Goal: Task Accomplishment & Management: Manage account settings

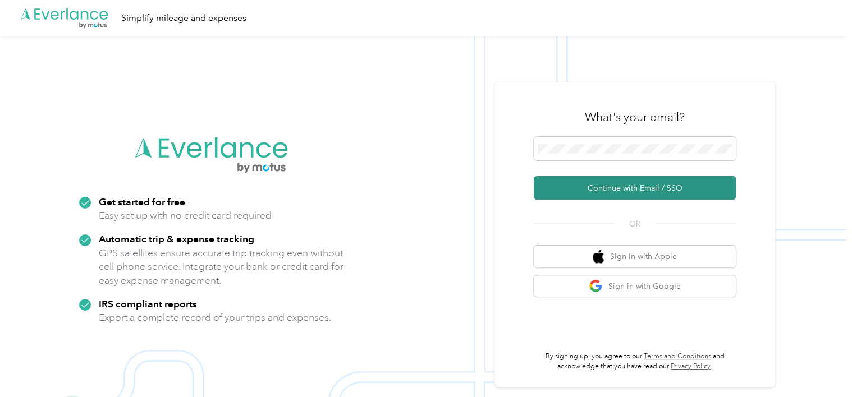
click at [635, 186] on button "Continue with Email / SSO" at bounding box center [635, 188] width 202 height 24
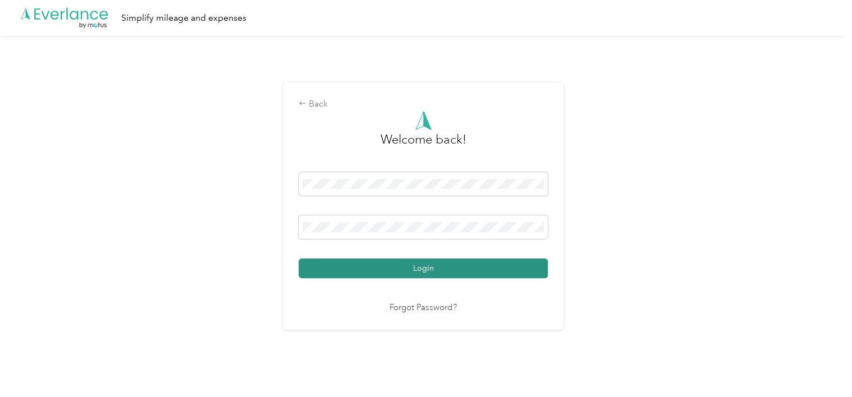
click at [510, 265] on button "Login" at bounding box center [423, 269] width 249 height 20
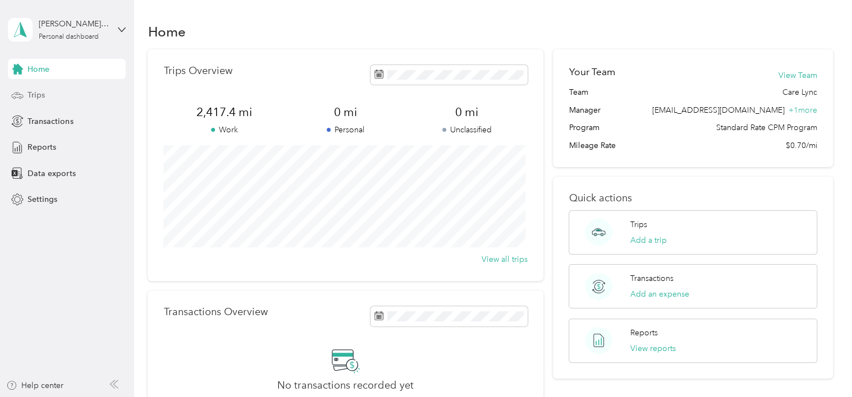
click at [37, 99] on span "Trips" at bounding box center [35, 95] width 17 height 12
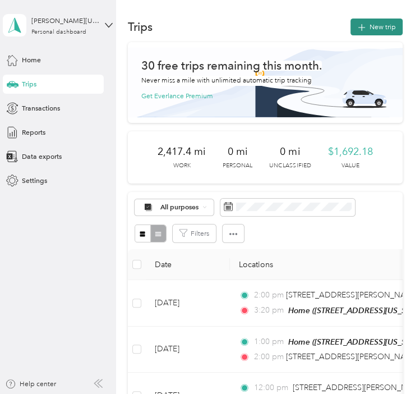
click at [364, 28] on button "New trip" at bounding box center [377, 27] width 52 height 17
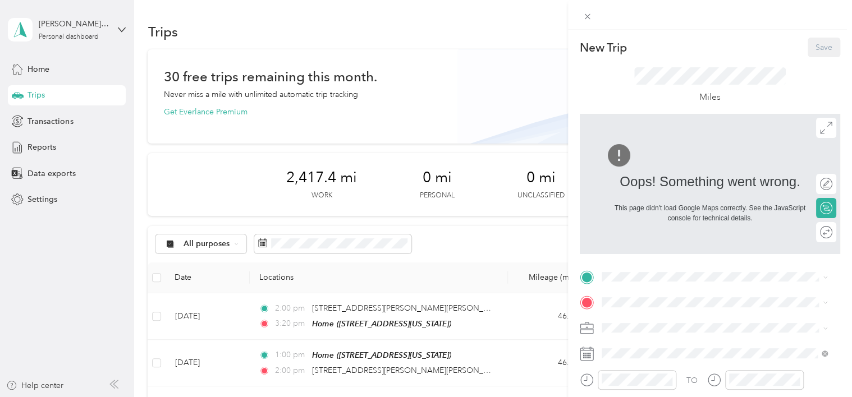
click at [765, 3] on div at bounding box center [710, 15] width 284 height 30
click at [584, 17] on icon at bounding box center [588, 17] width 10 height 10
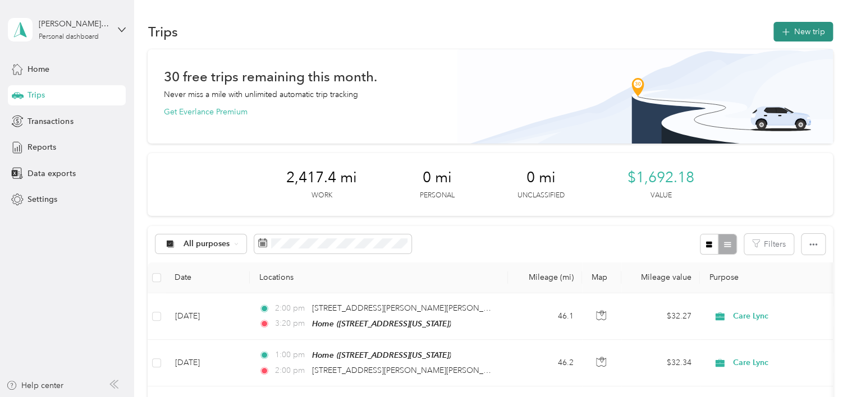
click at [817, 27] on button "New trip" at bounding box center [802, 32] width 59 height 20
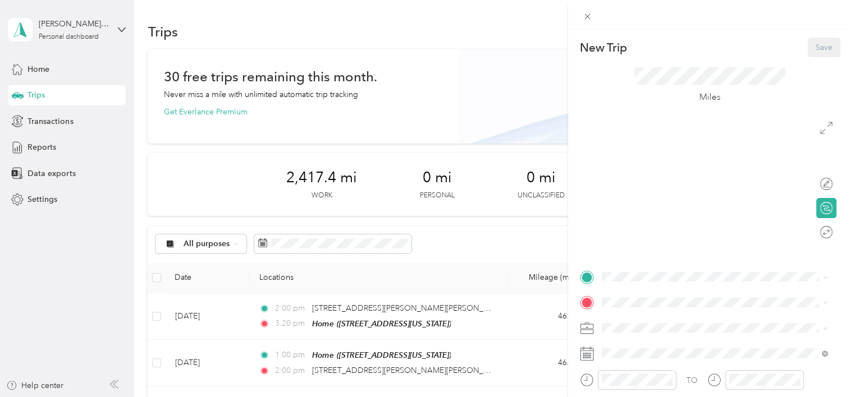
click at [647, 333] on span "[STREET_ADDRESS][US_STATE]" at bounding box center [678, 328] width 112 height 10
click at [588, 16] on icon at bounding box center [588, 17] width 10 height 10
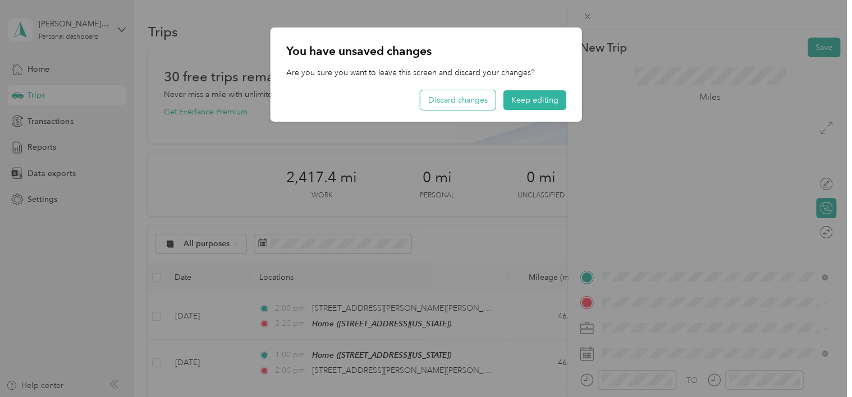
click at [482, 103] on button "Discard changes" at bounding box center [457, 100] width 75 height 20
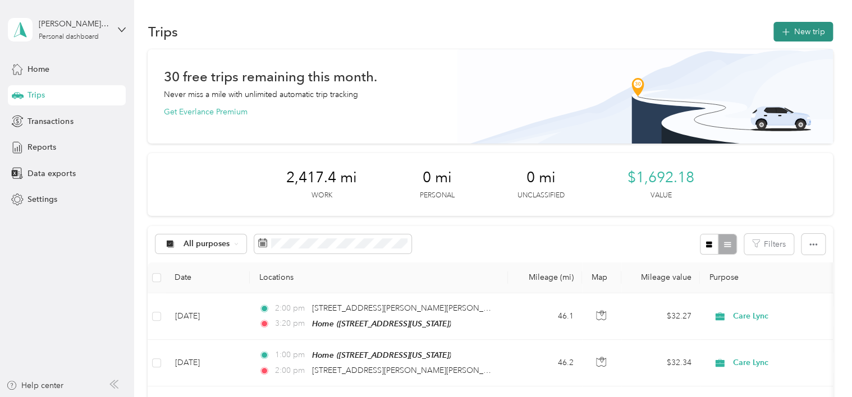
click at [790, 34] on button "New trip" at bounding box center [802, 32] width 59 height 20
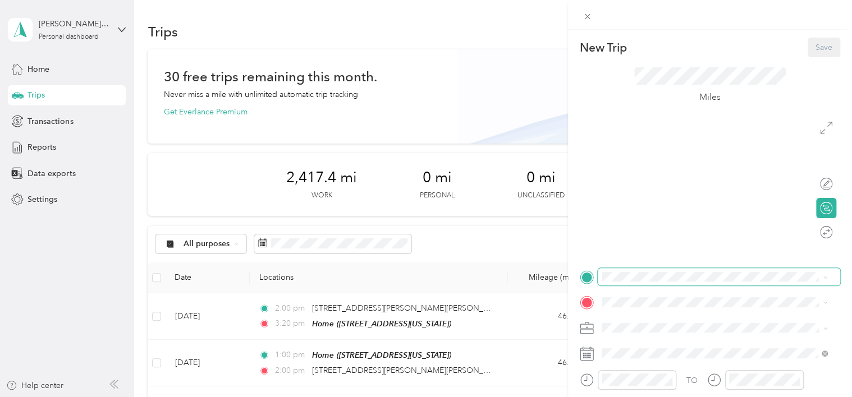
click at [667, 282] on span at bounding box center [719, 277] width 242 height 18
click at [647, 332] on span "[STREET_ADDRESS][US_STATE]" at bounding box center [678, 334] width 112 height 10
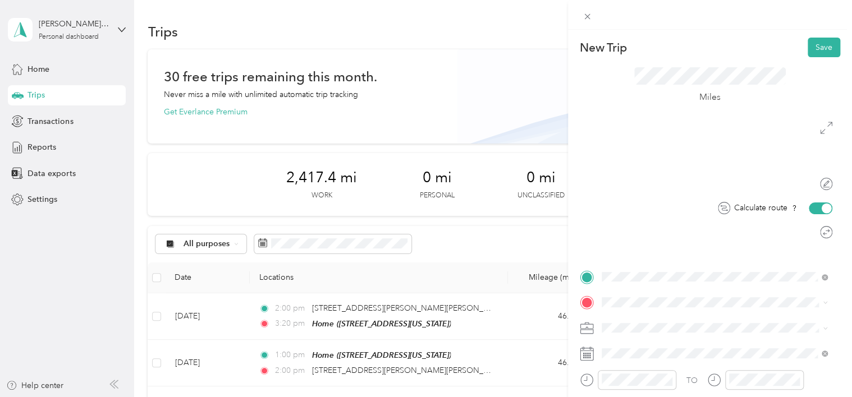
click at [822, 208] on div at bounding box center [827, 208] width 10 height 10
click at [813, 208] on div at bounding box center [821, 209] width 24 height 12
click at [594, 16] on span at bounding box center [588, 16] width 16 height 16
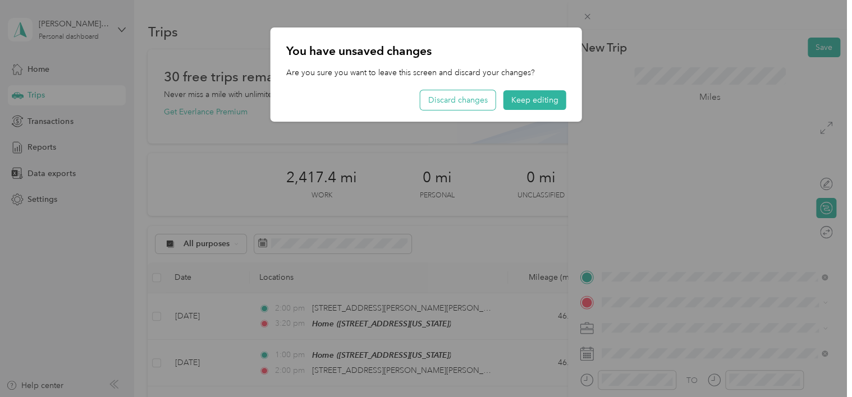
click at [451, 103] on button "Discard changes" at bounding box center [457, 100] width 75 height 20
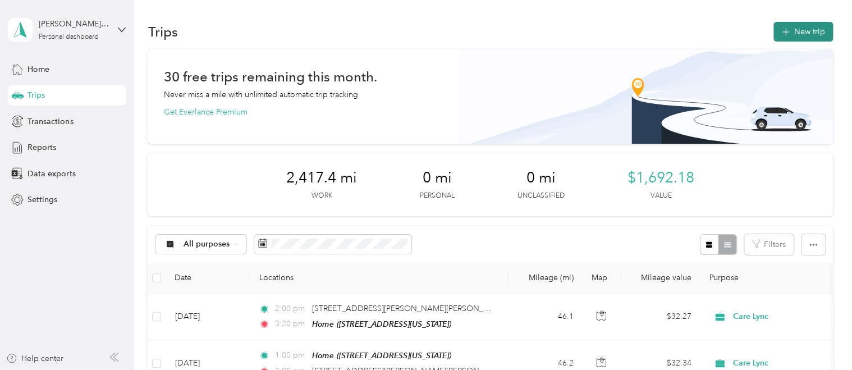
click at [790, 31] on button "New trip" at bounding box center [802, 32] width 59 height 20
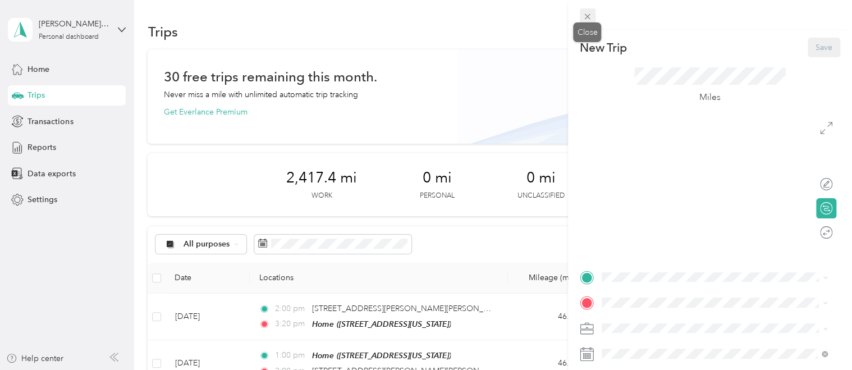
click at [588, 20] on icon at bounding box center [588, 17] width 10 height 10
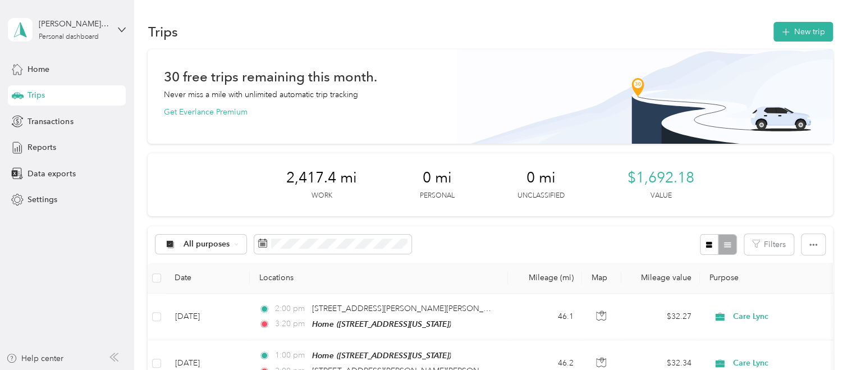
click at [567, 31] on div "Trips New trip" at bounding box center [490, 32] width 685 height 24
drag, startPoint x: 71, startPoint y: 80, endPoint x: 40, endPoint y: 71, distance: 32.3
click at [40, 71] on div "Home Trips Transactions Reports Data exports Settings" at bounding box center [67, 134] width 118 height 151
click at [40, 71] on span "Home" at bounding box center [38, 69] width 22 height 12
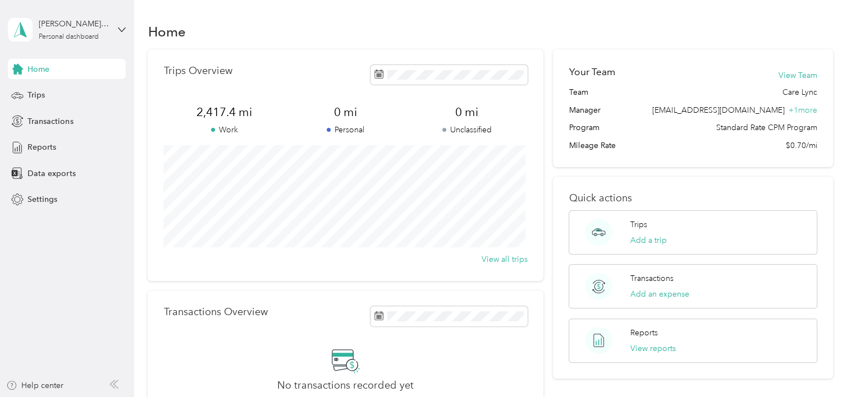
click at [45, 82] on div "Home Trips Transactions Reports Data exports Settings" at bounding box center [67, 134] width 118 height 151
click at [43, 94] on span "Trips" at bounding box center [35, 95] width 17 height 12
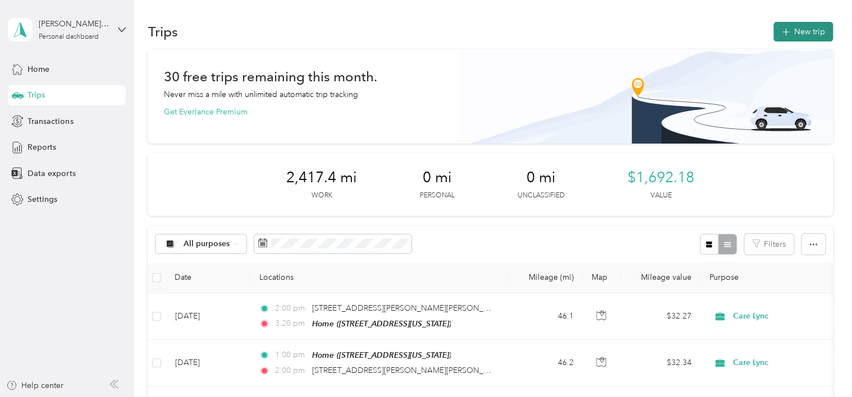
click at [780, 33] on icon "button" at bounding box center [785, 32] width 13 height 13
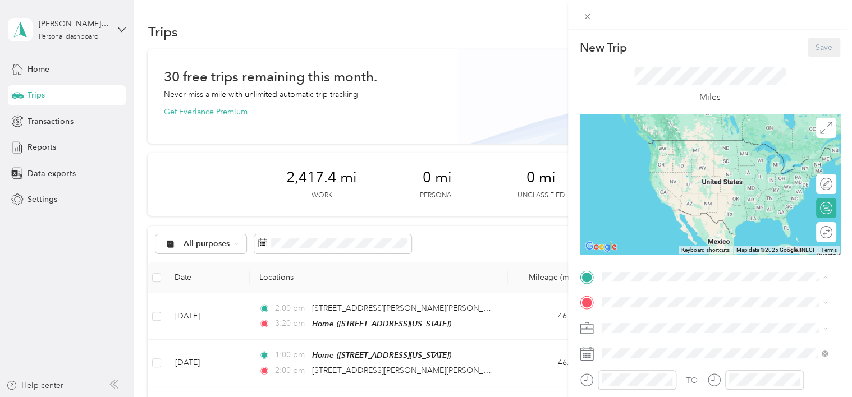
click at [667, 334] on span "[STREET_ADDRESS][US_STATE]" at bounding box center [678, 334] width 112 height 10
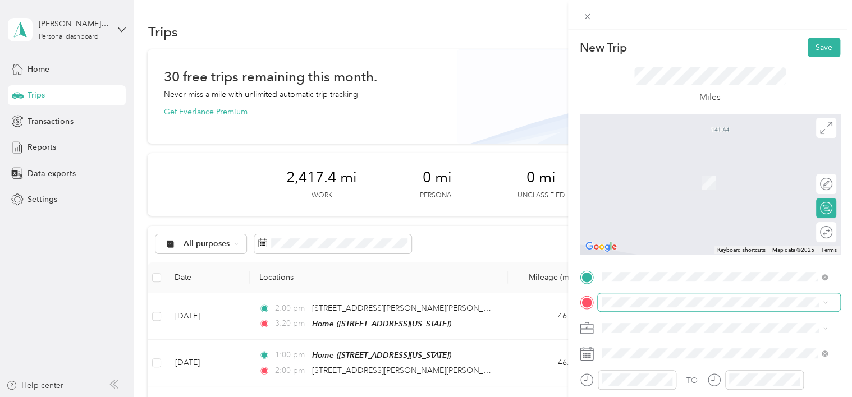
click at [655, 310] on span at bounding box center [719, 303] width 242 height 18
click at [660, 175] on span "[STREET_ADDRESS][PERSON_NAME][PERSON_NAME][US_STATE]" at bounding box center [722, 171] width 201 height 20
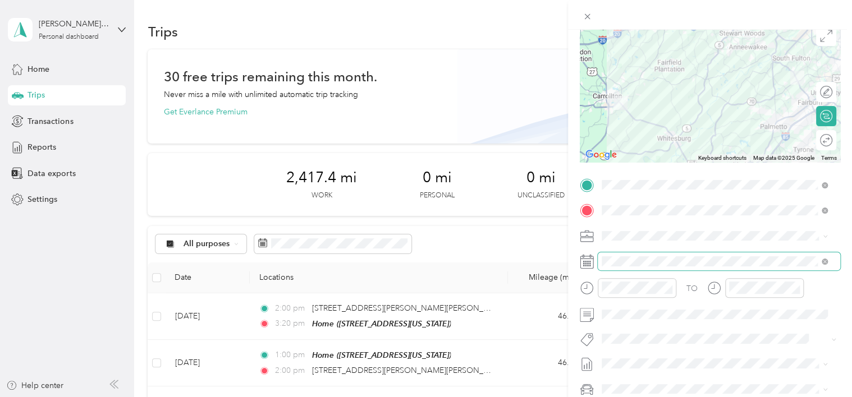
scroll to position [94, 0]
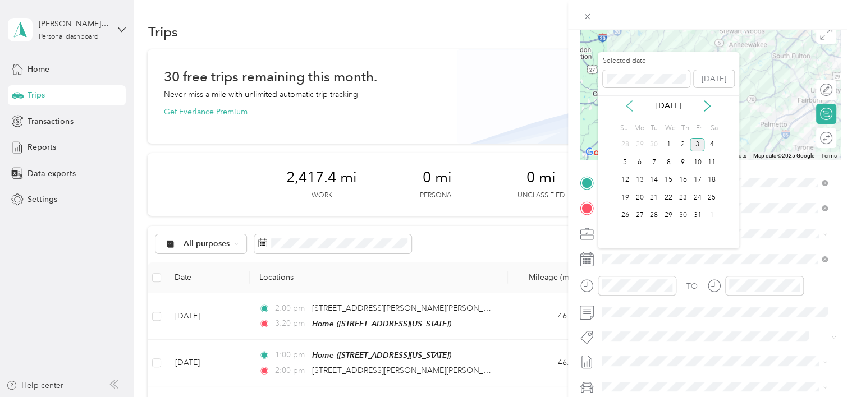
click at [634, 107] on icon at bounding box center [628, 105] width 11 height 11
click at [669, 182] on div "17" at bounding box center [668, 180] width 15 height 14
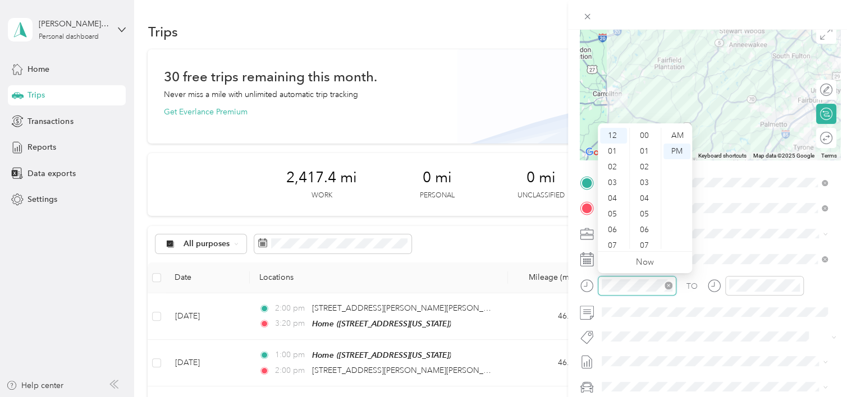
scroll to position [173, 0]
click at [613, 150] on div "01" at bounding box center [613, 152] width 27 height 16
click at [648, 139] on div "00" at bounding box center [645, 136] width 27 height 16
click at [685, 295] on div "TO" at bounding box center [710, 289] width 260 height 27
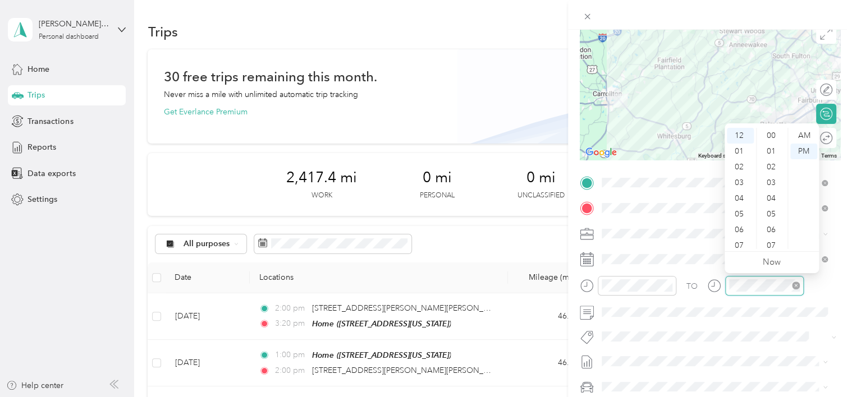
scroll to position [173, 0]
click at [739, 165] on div "02" at bounding box center [740, 167] width 27 height 16
click at [772, 135] on div "00" at bounding box center [772, 136] width 27 height 16
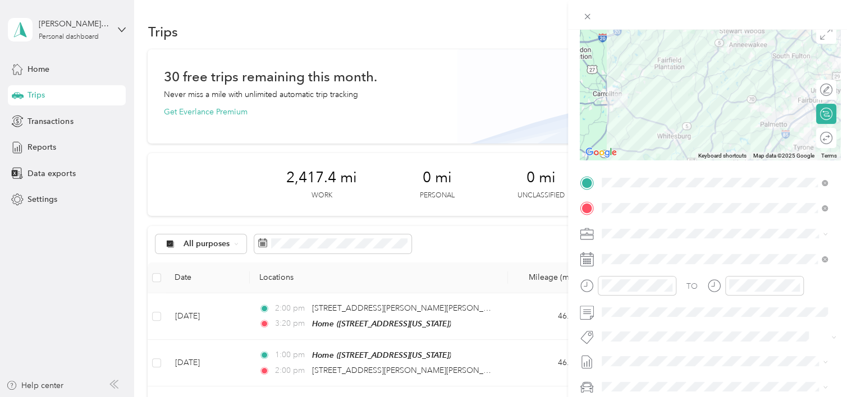
click at [698, 295] on div "TO" at bounding box center [710, 289] width 260 height 27
click at [834, 306] on form "New Trip Save This trip cannot be edited because it is either under review, app…" at bounding box center [710, 194] width 284 height 502
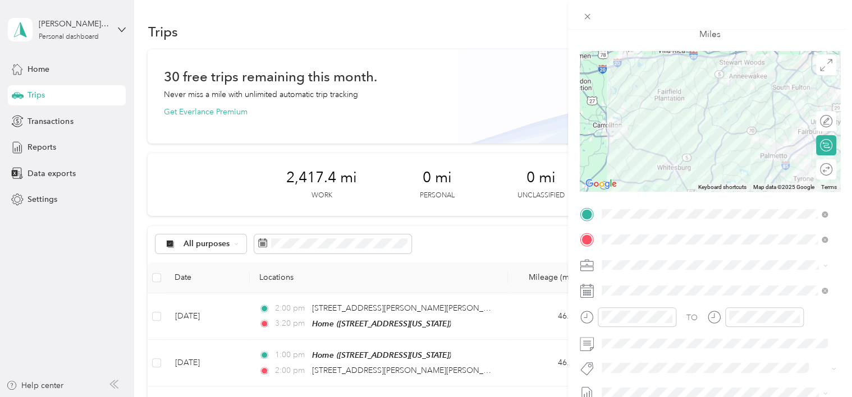
scroll to position [63, 0]
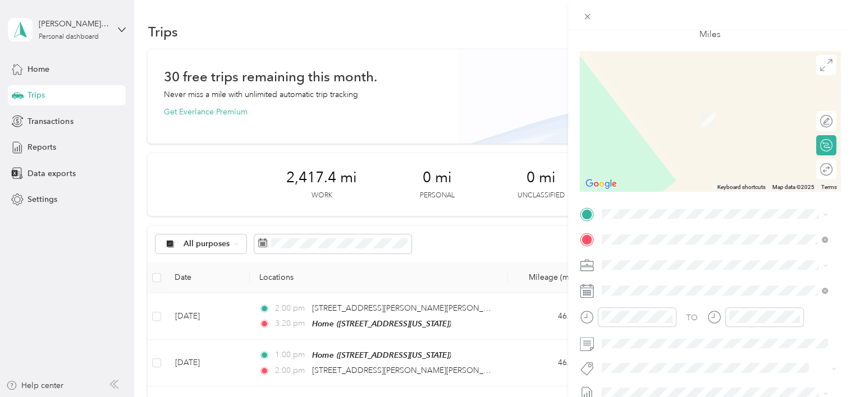
click at [677, 259] on span "[STREET_ADDRESS][US_STATE]" at bounding box center [678, 254] width 112 height 10
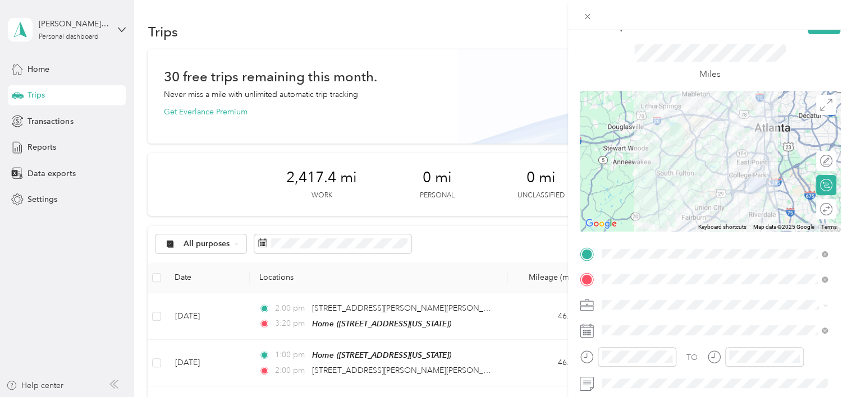
scroll to position [0, 0]
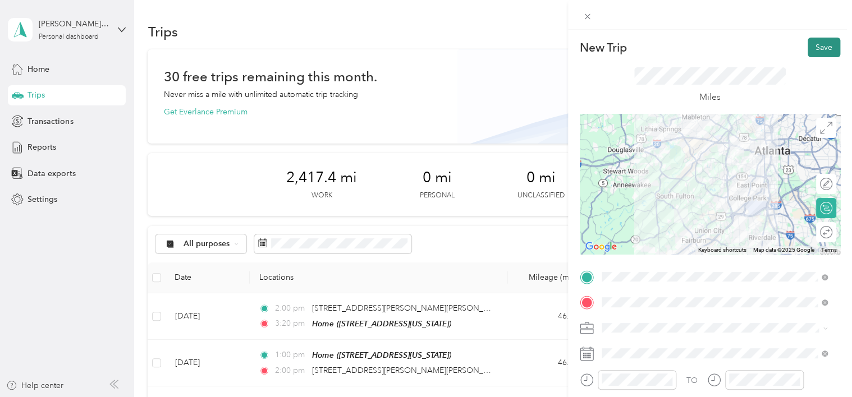
click at [810, 54] on button "Save" at bounding box center [824, 48] width 33 height 20
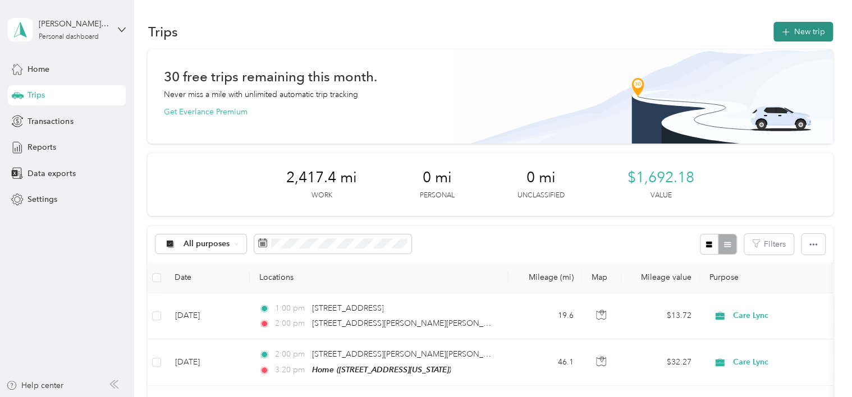
click at [805, 35] on button "New trip" at bounding box center [802, 32] width 59 height 20
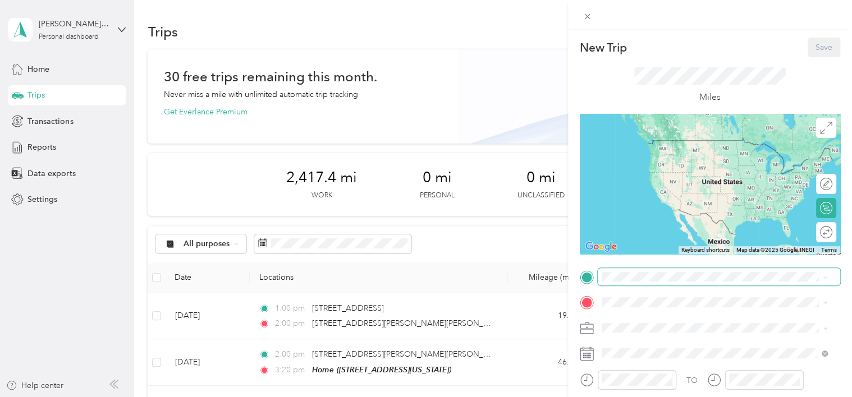
click at [644, 271] on span at bounding box center [719, 277] width 242 height 18
click at [646, 326] on div "Home [STREET_ADDRESS][US_STATE]" at bounding box center [678, 329] width 112 height 24
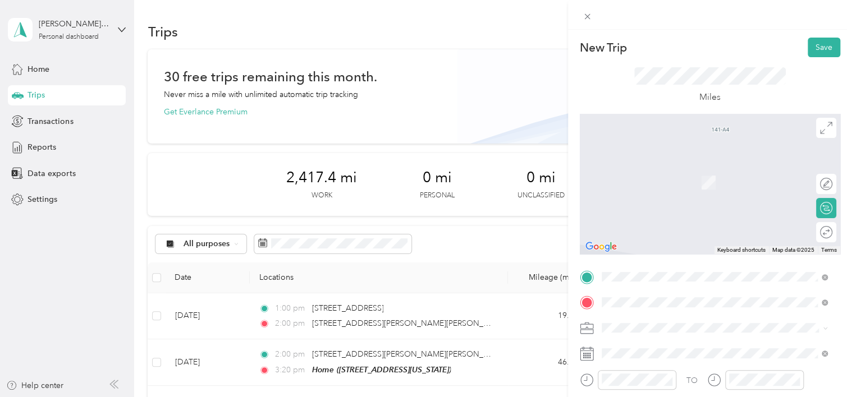
click at [651, 171] on span "[STREET_ADDRESS][US_STATE]" at bounding box center [678, 166] width 112 height 10
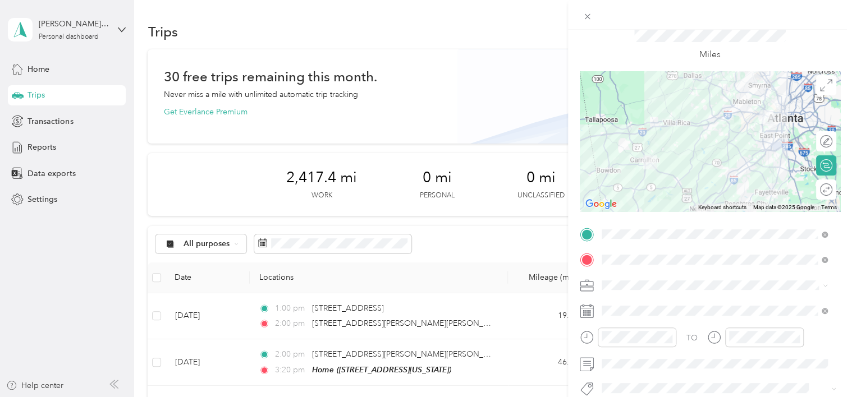
scroll to position [47, 0]
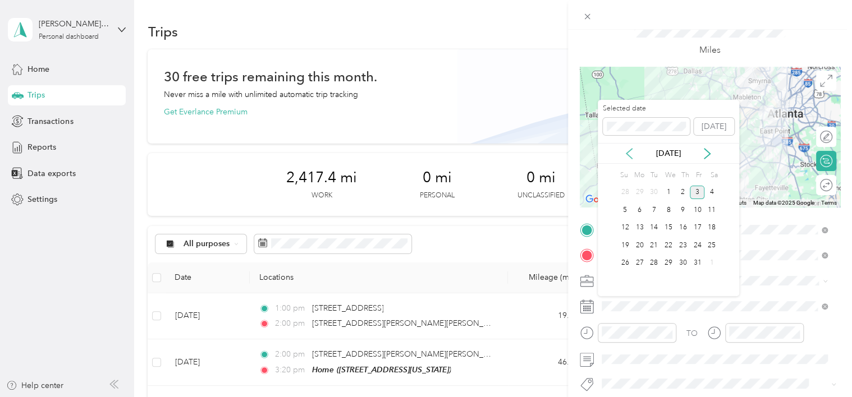
click at [628, 152] on icon at bounding box center [629, 154] width 6 height 10
click at [670, 230] on div "17" at bounding box center [668, 228] width 15 height 14
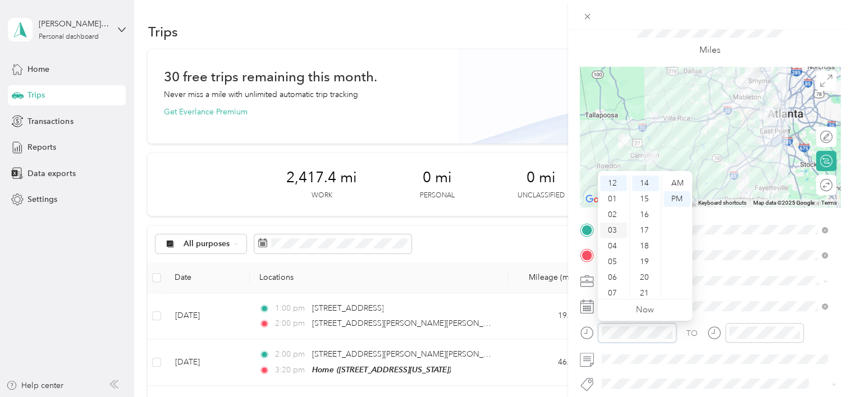
scroll to position [67, 0]
click at [613, 272] on div "10" at bounding box center [613, 273] width 27 height 16
click at [643, 178] on div "30" at bounding box center [645, 178] width 27 height 16
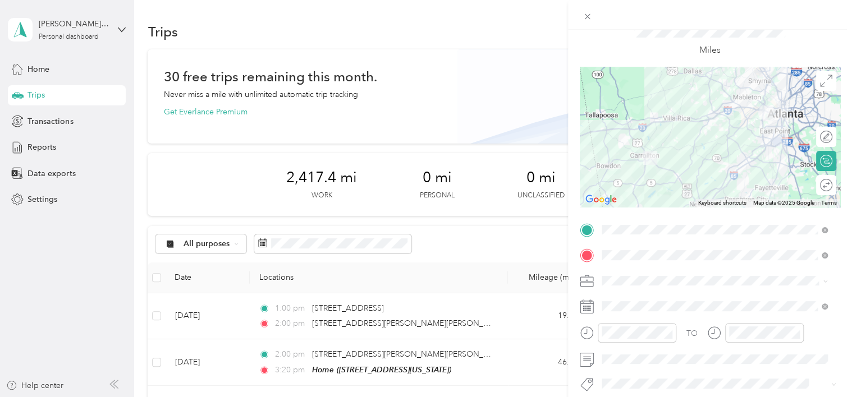
click at [695, 333] on div "TO" at bounding box center [691, 334] width 11 height 12
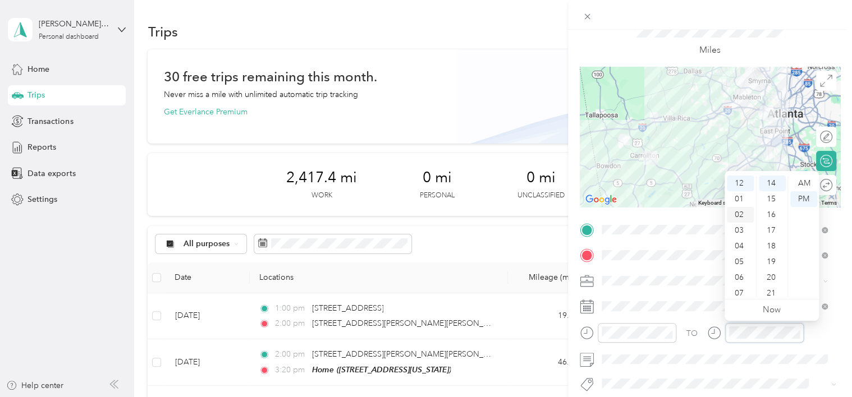
scroll to position [67, 0]
click at [740, 290] on div "11" at bounding box center [740, 289] width 27 height 16
click at [773, 260] on div "30" at bounding box center [772, 261] width 27 height 16
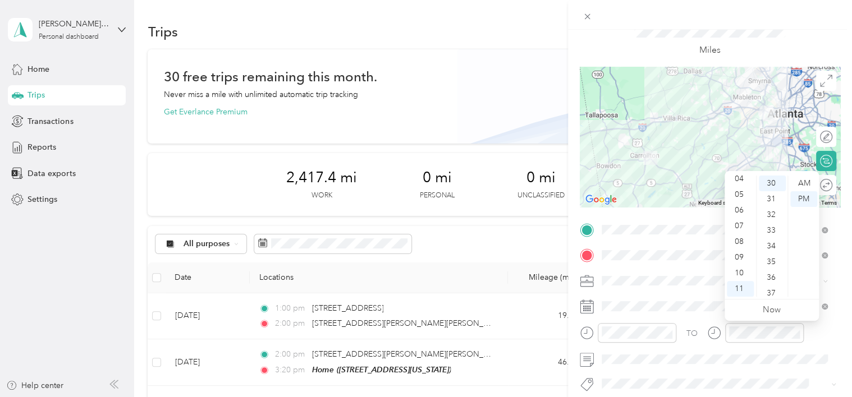
click at [825, 333] on div "TO" at bounding box center [710, 336] width 260 height 27
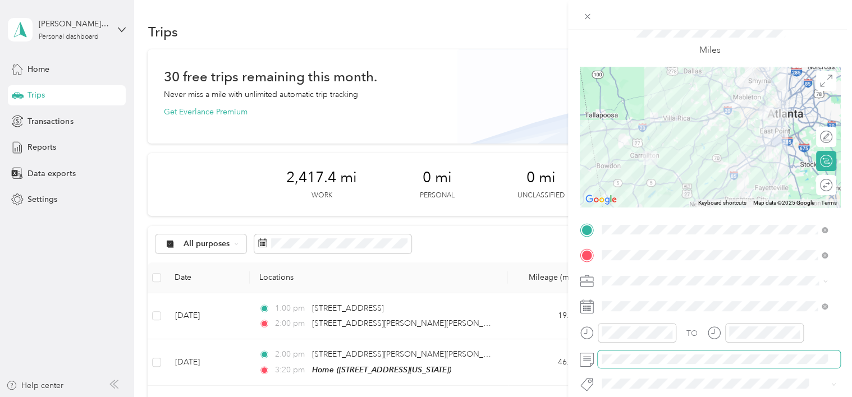
click at [675, 352] on span at bounding box center [719, 360] width 242 height 18
click at [836, 331] on form "New Trip Save This trip cannot be edited because it is either under review, app…" at bounding box center [710, 241] width 284 height 502
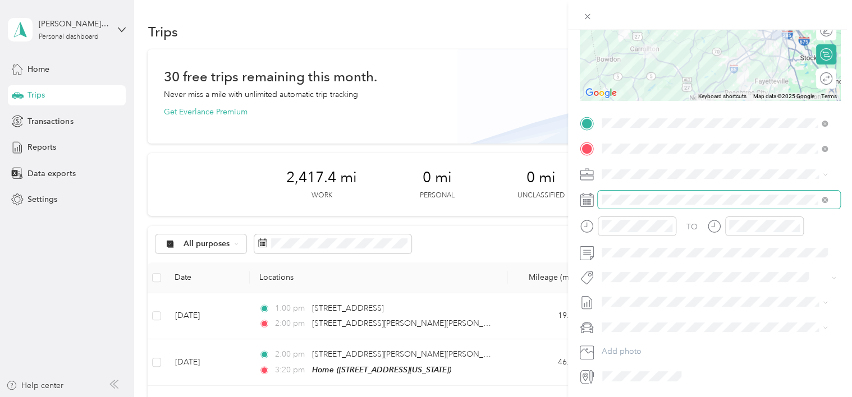
scroll to position [158, 0]
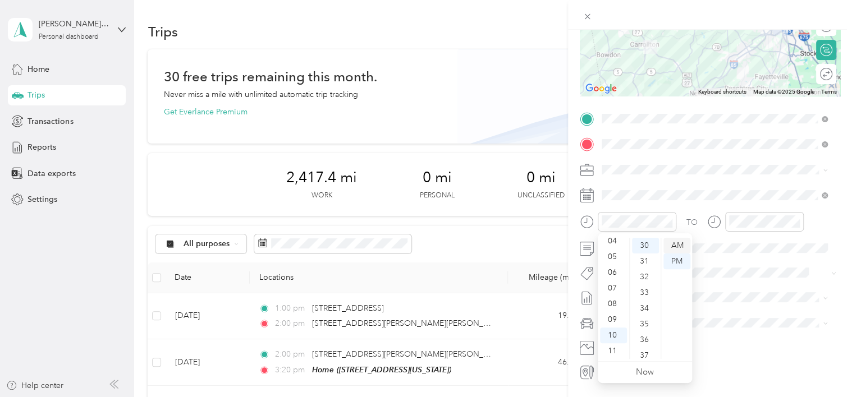
click at [677, 245] on div "AM" at bounding box center [676, 246] width 27 height 16
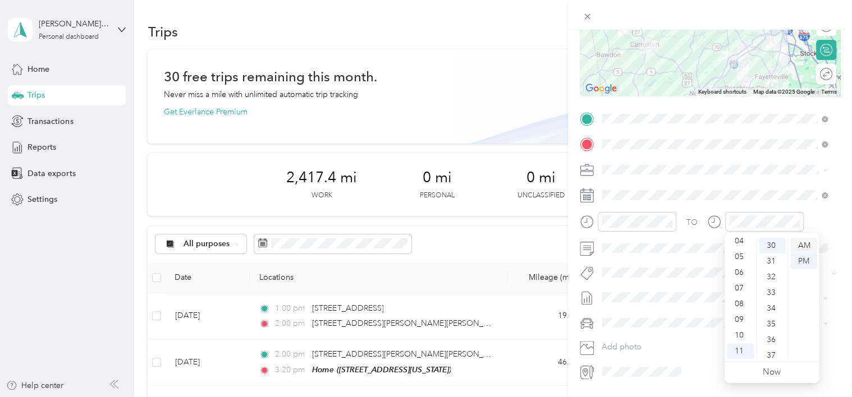
click at [799, 244] on div "AM" at bounding box center [803, 246] width 27 height 16
click at [826, 221] on div "TO" at bounding box center [710, 225] width 260 height 27
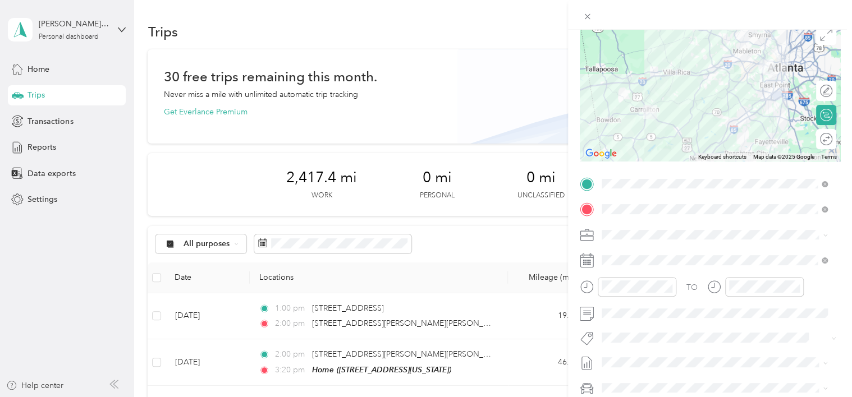
scroll to position [0, 0]
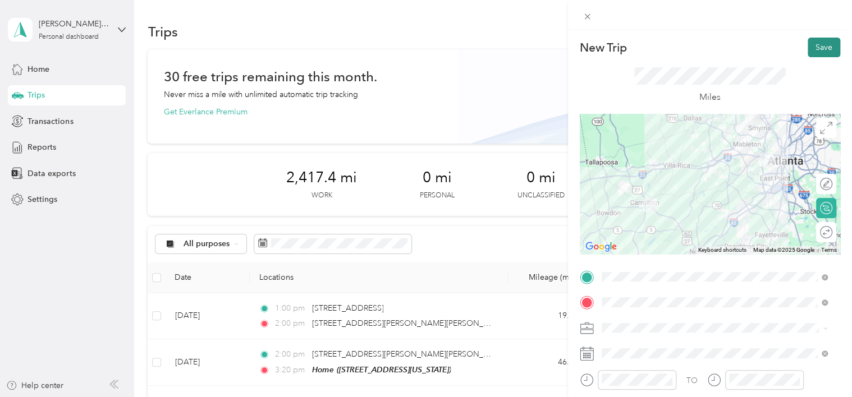
click at [826, 52] on button "Save" at bounding box center [824, 48] width 33 height 20
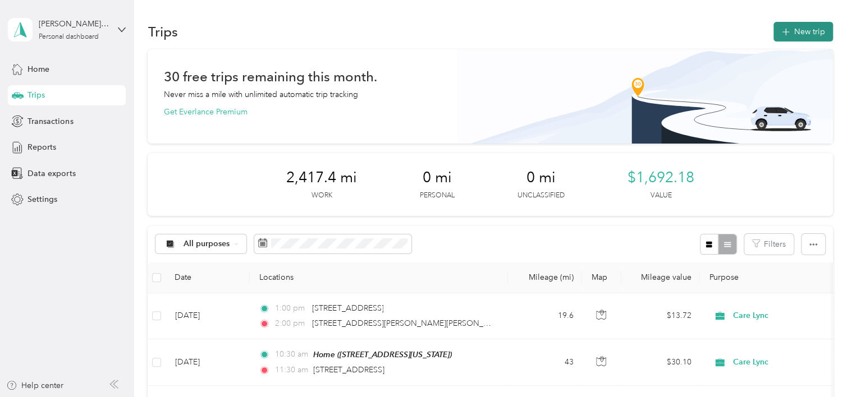
click at [813, 23] on button "New trip" at bounding box center [802, 32] width 59 height 20
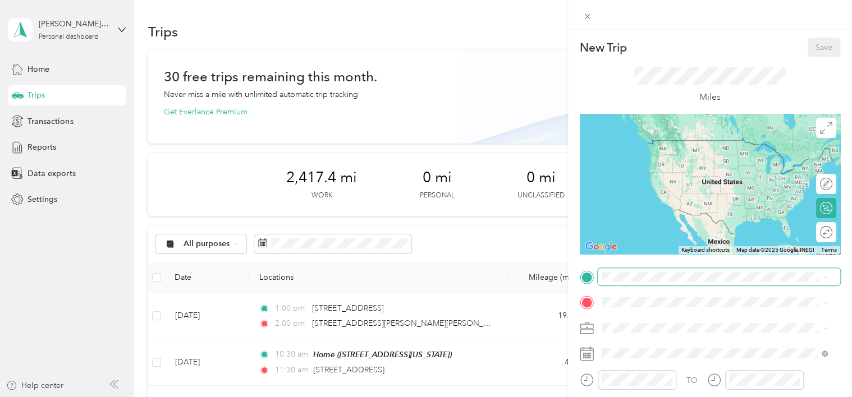
click at [638, 283] on span at bounding box center [719, 277] width 242 height 18
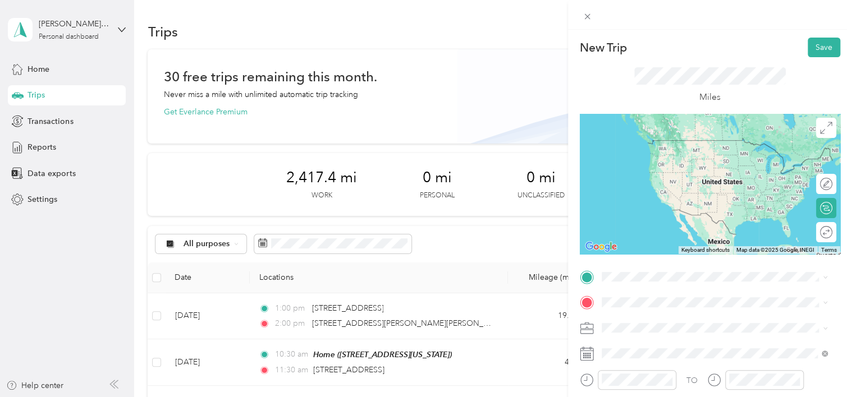
click at [644, 143] on span "[STREET_ADDRESS][PERSON_NAME][PERSON_NAME][US_STATE]" at bounding box center [722, 140] width 201 height 20
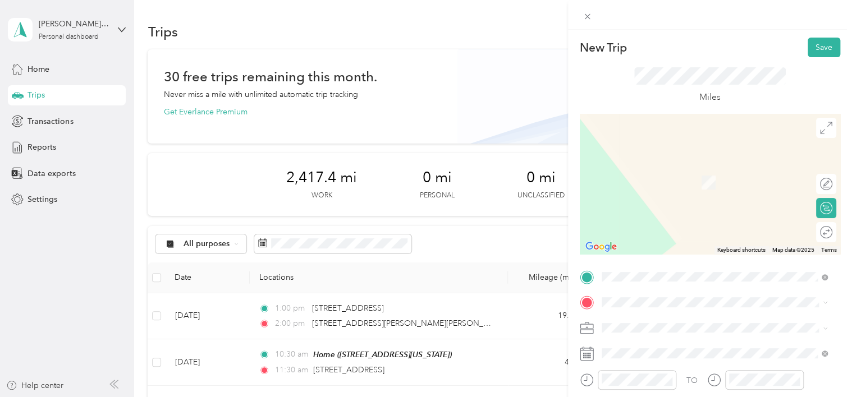
click at [639, 359] on div "Home [STREET_ADDRESS][US_STATE]" at bounding box center [678, 352] width 112 height 24
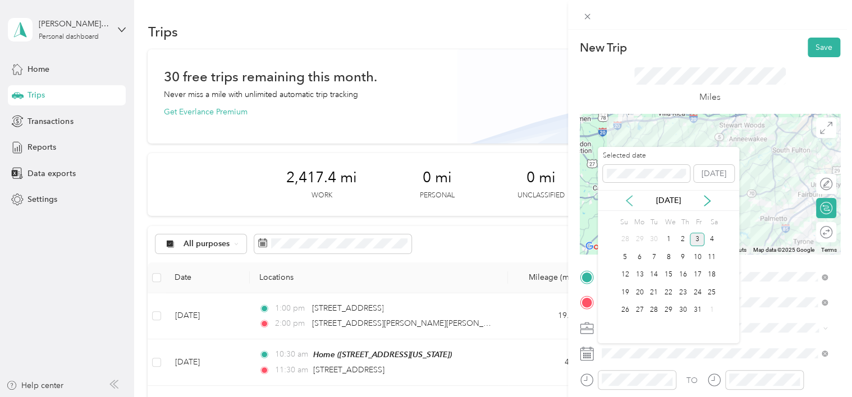
click at [632, 199] on icon at bounding box center [628, 200] width 11 height 11
click at [669, 272] on div "17" at bounding box center [668, 275] width 15 height 14
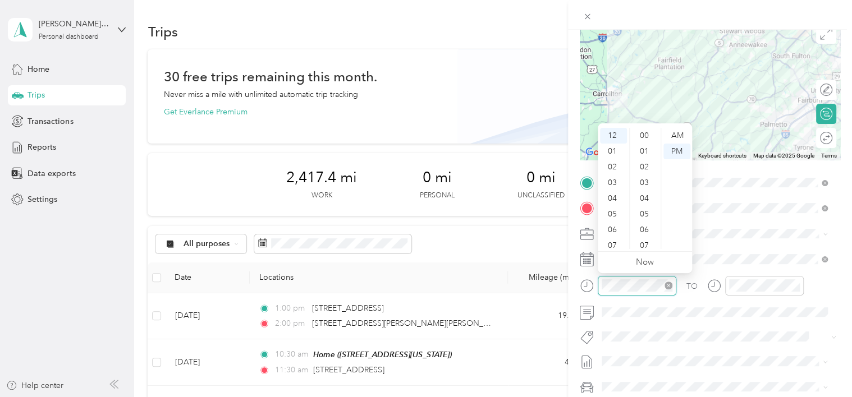
scroll to position [236, 0]
click at [613, 163] on div "02" at bounding box center [613, 167] width 27 height 16
click at [643, 132] on div "00" at bounding box center [645, 136] width 27 height 16
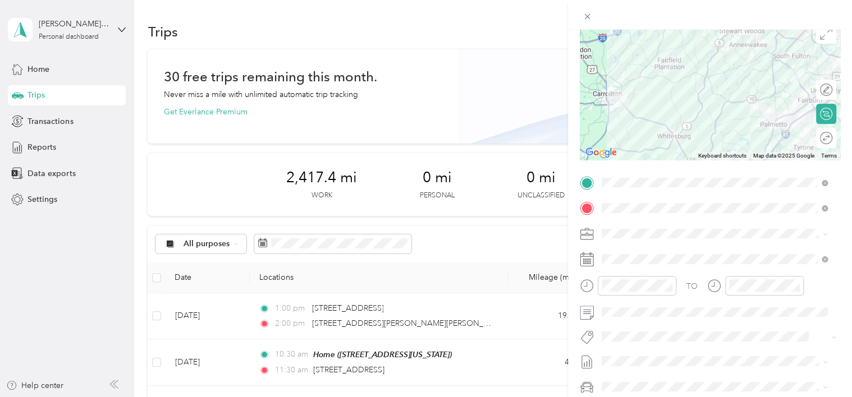
click at [699, 285] on div "TO" at bounding box center [710, 289] width 260 height 27
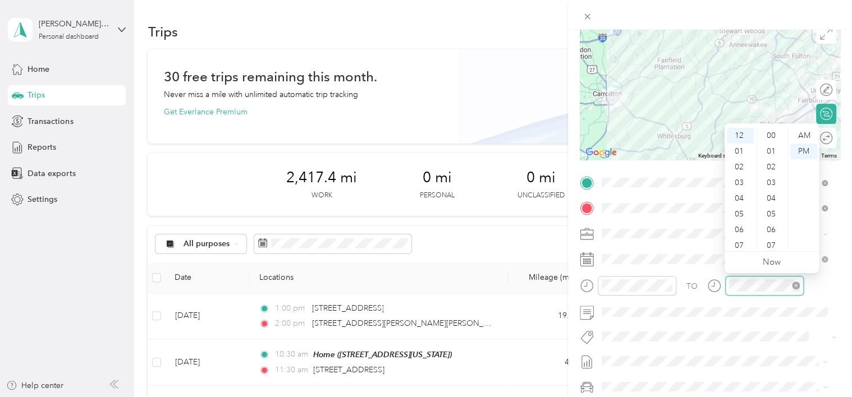
scroll to position [236, 0]
click at [736, 187] on div "03" at bounding box center [740, 183] width 27 height 16
click at [771, 133] on div "00" at bounding box center [772, 136] width 27 height 16
click at [828, 286] on div "TO" at bounding box center [710, 289] width 260 height 27
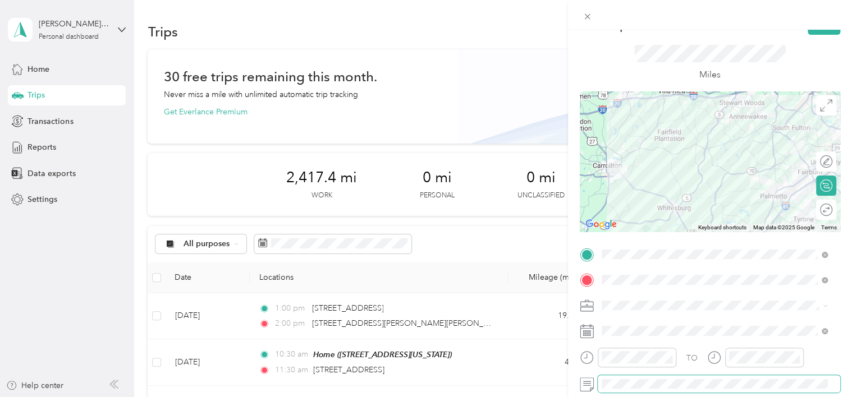
scroll to position [8, 0]
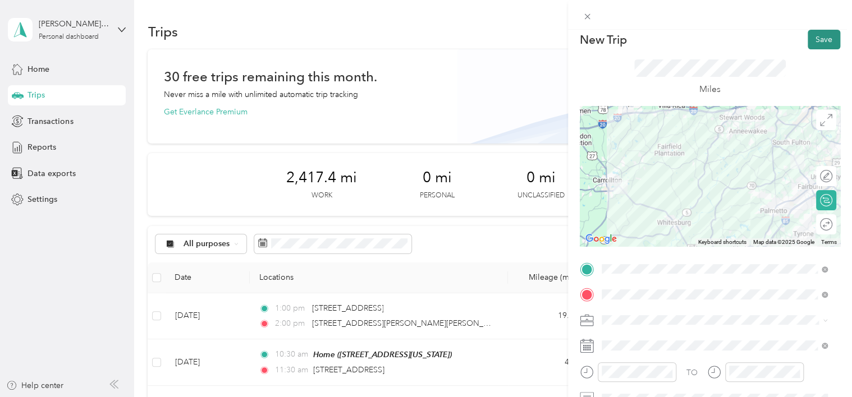
click at [815, 42] on button "Save" at bounding box center [824, 40] width 33 height 20
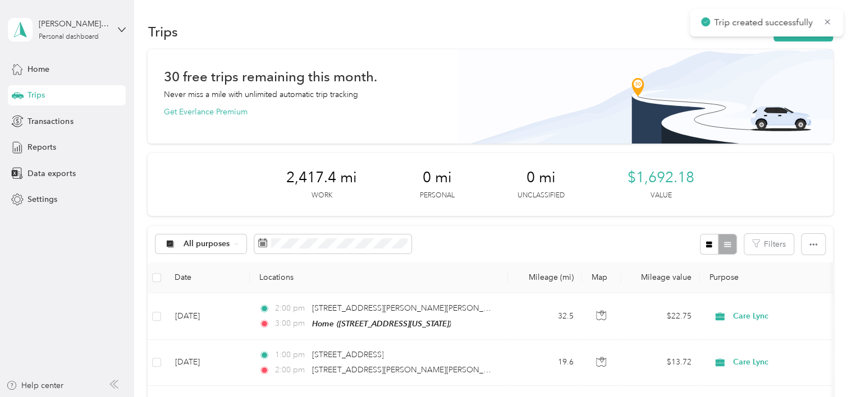
click at [388, 110] on div "30 free trips remaining this month. Never miss a mile with unlimited automatic …" at bounding box center [489, 94] width 653 height 47
click at [801, 35] on button "New trip" at bounding box center [802, 32] width 59 height 20
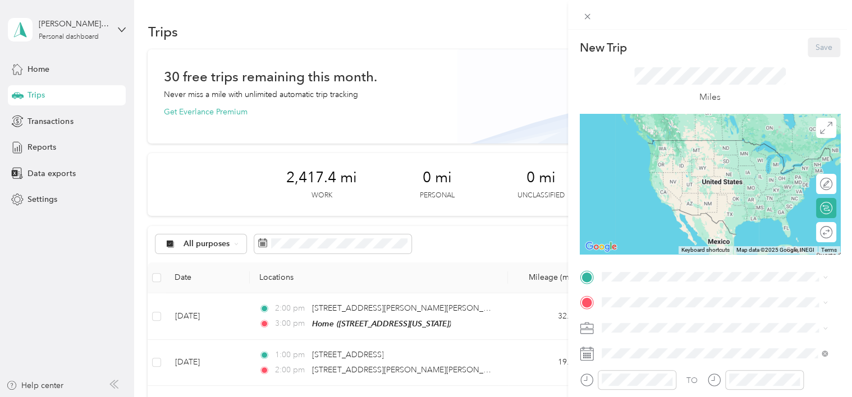
click at [642, 334] on div "Home [STREET_ADDRESS][US_STATE]" at bounding box center [678, 322] width 112 height 24
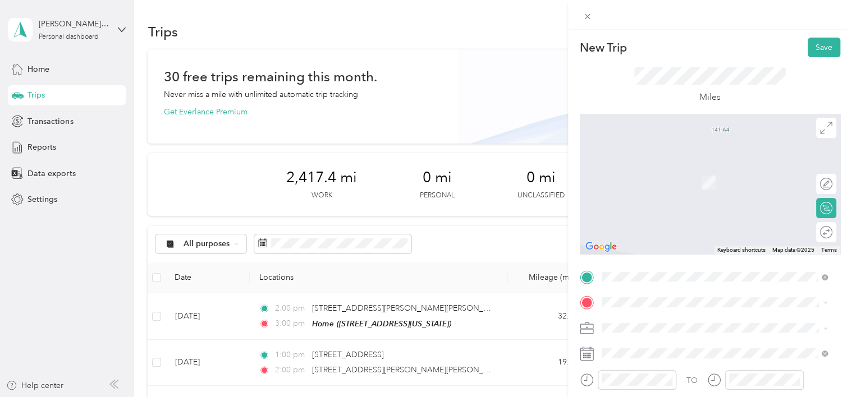
click at [662, 172] on li "[STREET_ADDRESS][US_STATE]" at bounding box center [715, 160] width 234 height 23
click at [649, 209] on span "[STREET_ADDRESS][US_STATE]" at bounding box center [678, 204] width 112 height 10
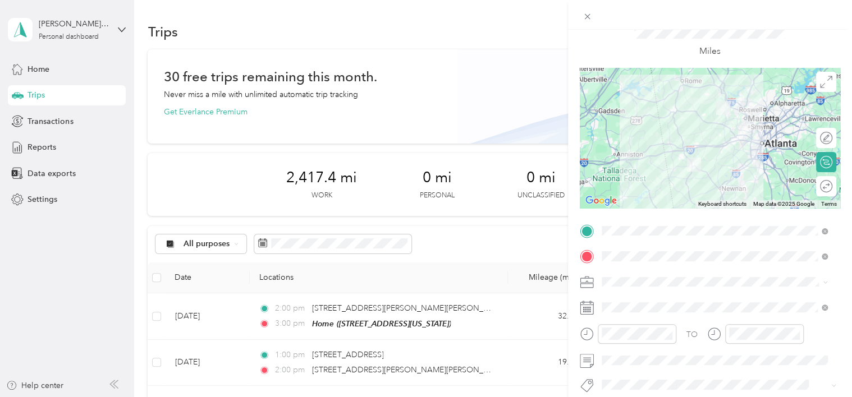
scroll to position [65, 0]
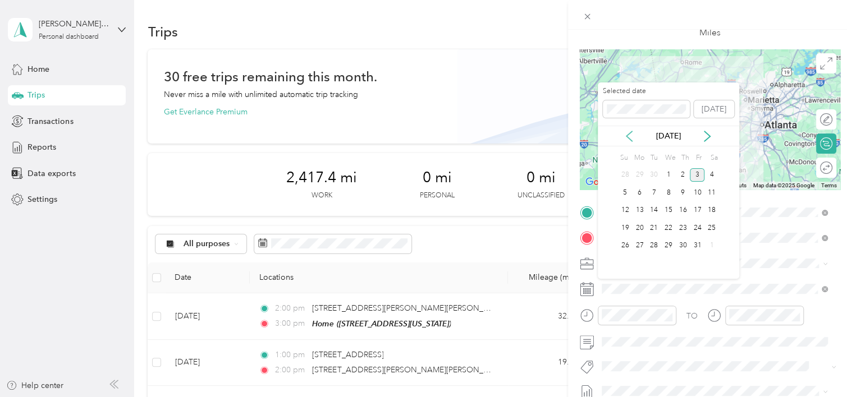
click at [629, 131] on icon at bounding box center [628, 136] width 11 height 11
click at [696, 193] on div "12" at bounding box center [697, 193] width 15 height 14
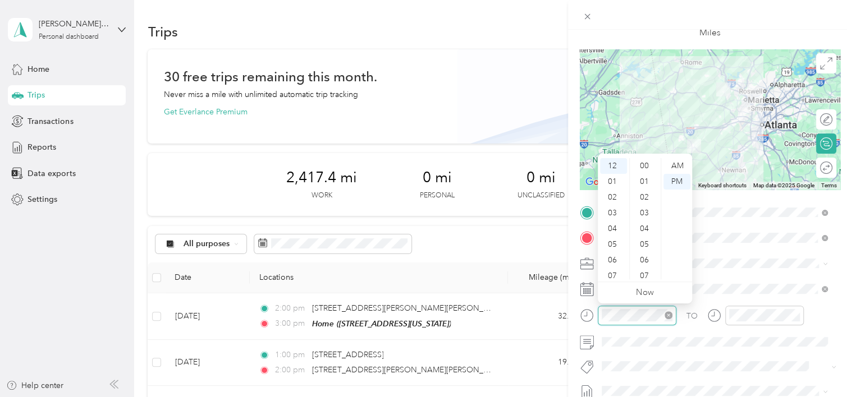
scroll to position [267, 0]
click at [675, 167] on div "AM" at bounding box center [676, 166] width 27 height 16
click at [611, 273] on div "11" at bounding box center [613, 272] width 27 height 16
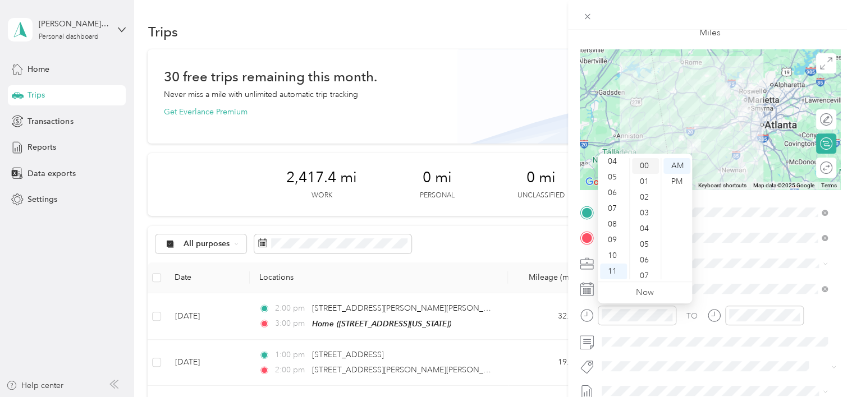
click at [644, 164] on div "00" at bounding box center [645, 166] width 27 height 16
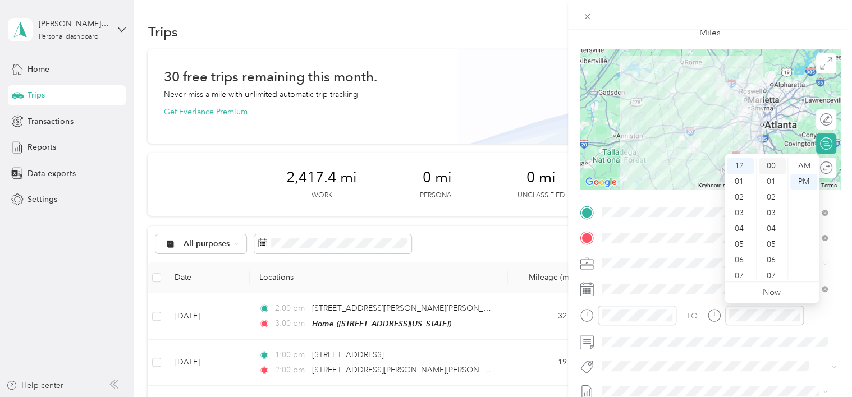
click at [772, 163] on div "00" at bounding box center [772, 166] width 27 height 16
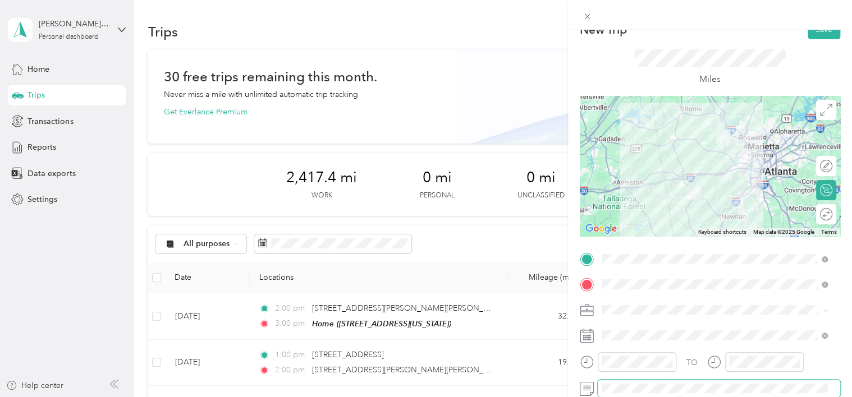
scroll to position [18, 0]
click at [809, 38] on button "Save" at bounding box center [824, 30] width 33 height 20
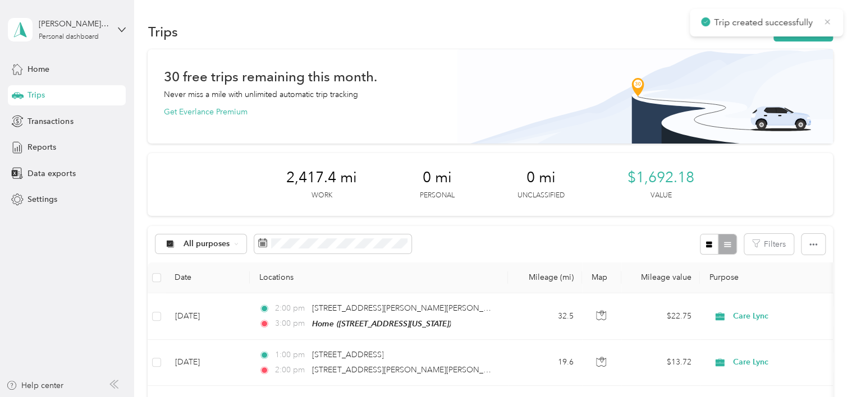
click at [826, 22] on icon at bounding box center [827, 22] width 9 height 10
click at [794, 31] on button "New trip" at bounding box center [802, 32] width 59 height 20
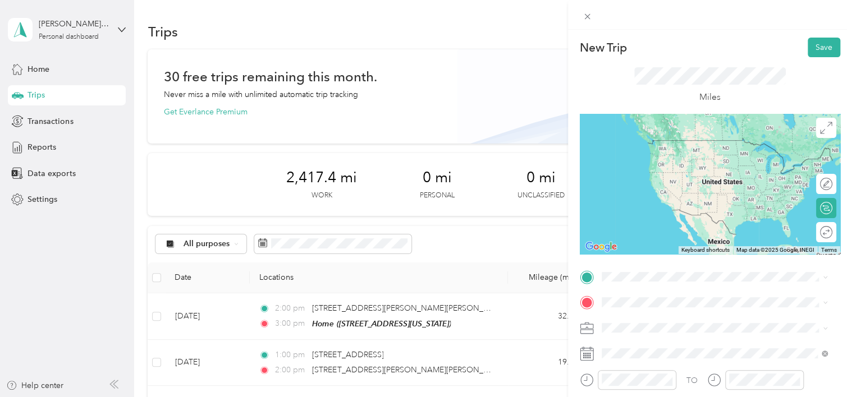
click at [668, 312] on span "[STREET_ADDRESS][US_STATE]" at bounding box center [678, 312] width 112 height 10
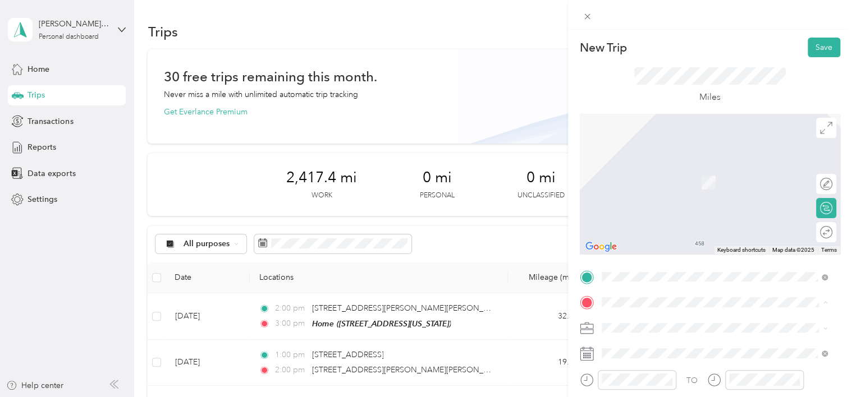
click at [841, 305] on form "New Trip Save This trip cannot be edited because it is either under review, app…" at bounding box center [710, 289] width 284 height 502
click at [586, 16] on icon at bounding box center [588, 17] width 6 height 6
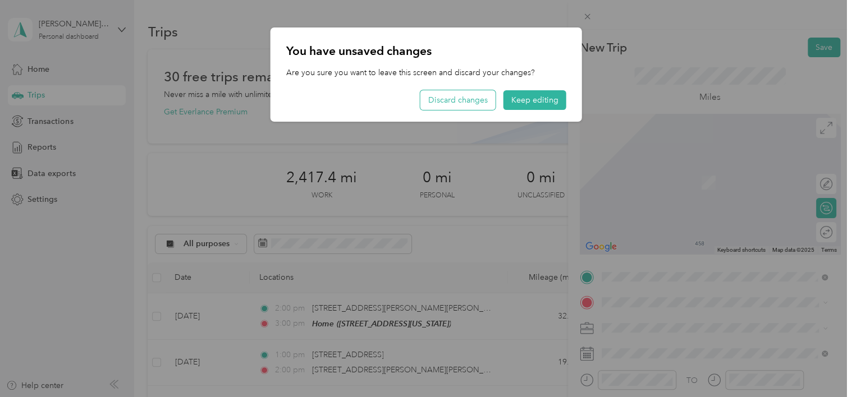
click at [455, 103] on button "Discard changes" at bounding box center [457, 100] width 75 height 20
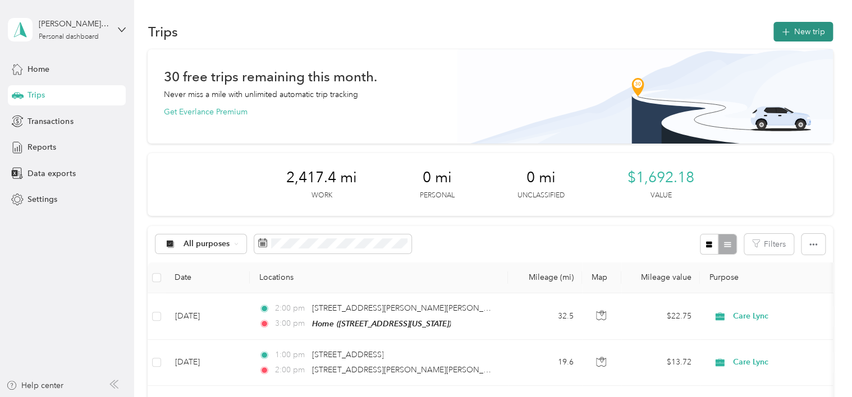
click at [796, 32] on button "New trip" at bounding box center [802, 32] width 59 height 20
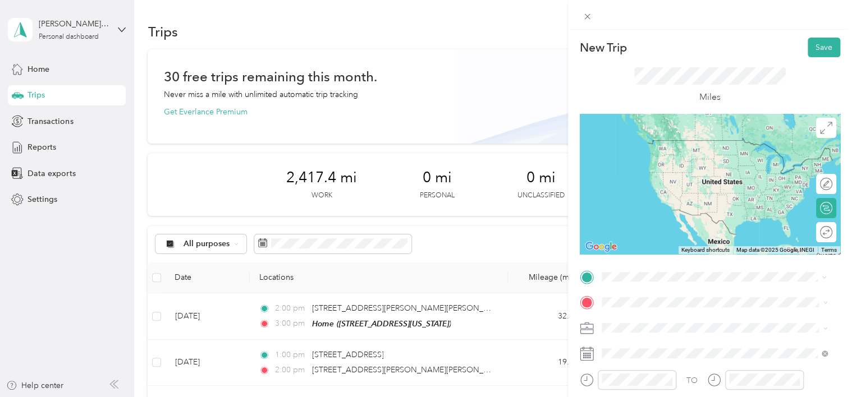
click at [662, 149] on div "[STREET_ADDRESS][US_STATE]" at bounding box center [715, 141] width 218 height 15
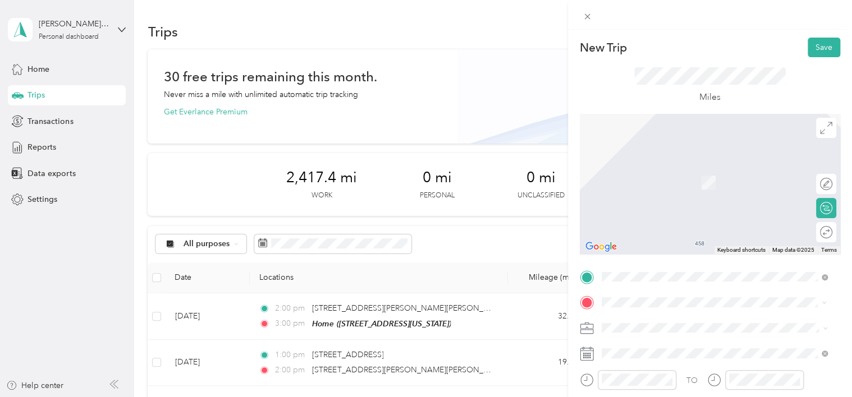
click at [670, 213] on span "[STREET_ADDRESS][US_STATE]" at bounding box center [678, 209] width 112 height 10
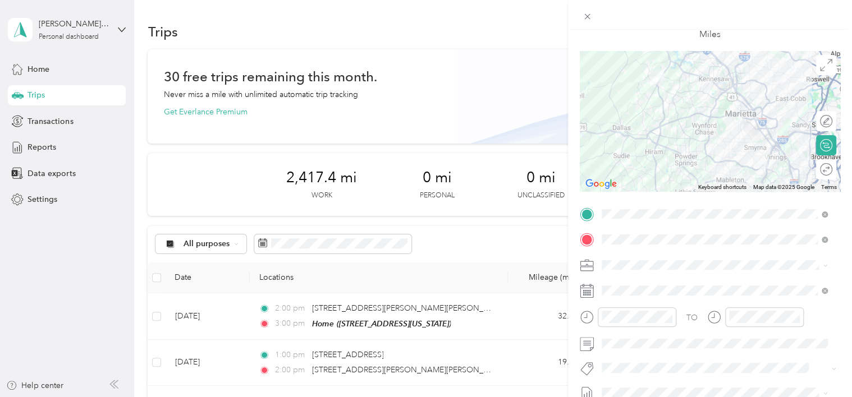
scroll to position [74, 0]
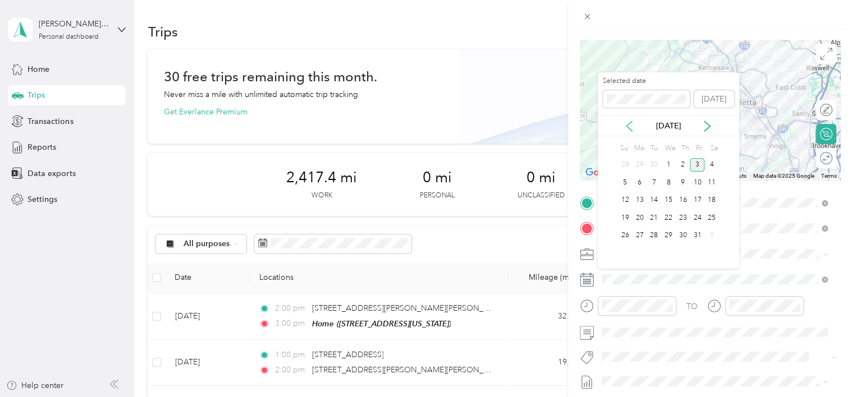
click at [629, 127] on icon at bounding box center [628, 126] width 11 height 11
click at [697, 177] on div "12" at bounding box center [697, 183] width 15 height 14
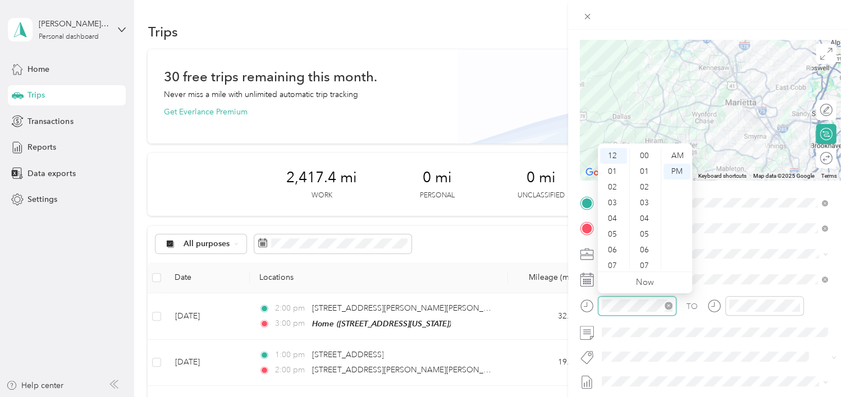
scroll to position [299, 0]
click at [615, 176] on div "01" at bounding box center [613, 172] width 27 height 16
click at [645, 154] on div "00" at bounding box center [645, 156] width 27 height 16
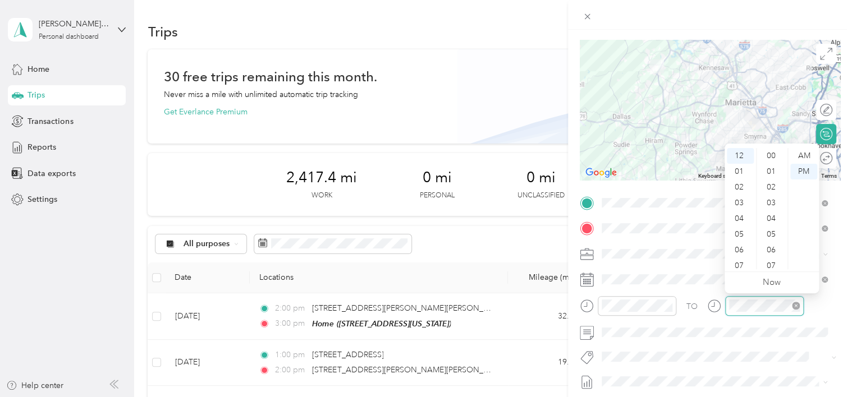
scroll to position [299, 0]
click at [737, 187] on div "02" at bounding box center [740, 188] width 27 height 16
click at [772, 162] on div "00" at bounding box center [772, 156] width 27 height 16
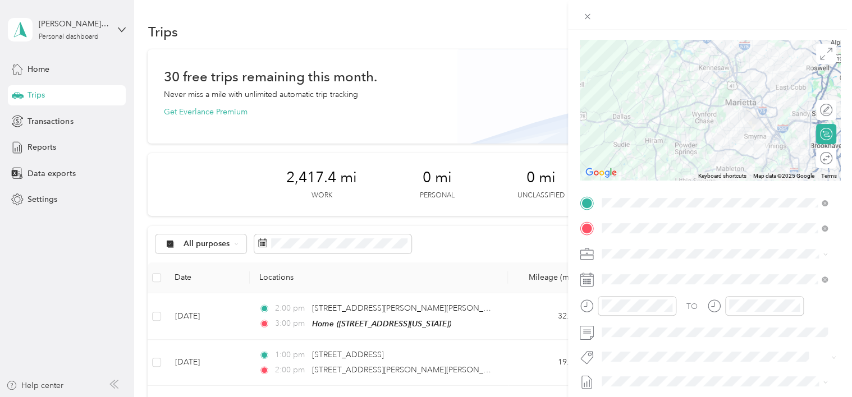
click at [698, 314] on div "TO" at bounding box center [710, 309] width 260 height 27
click at [841, 328] on form "New Trip Save This trip cannot be edited because it is either under review, app…" at bounding box center [710, 215] width 284 height 502
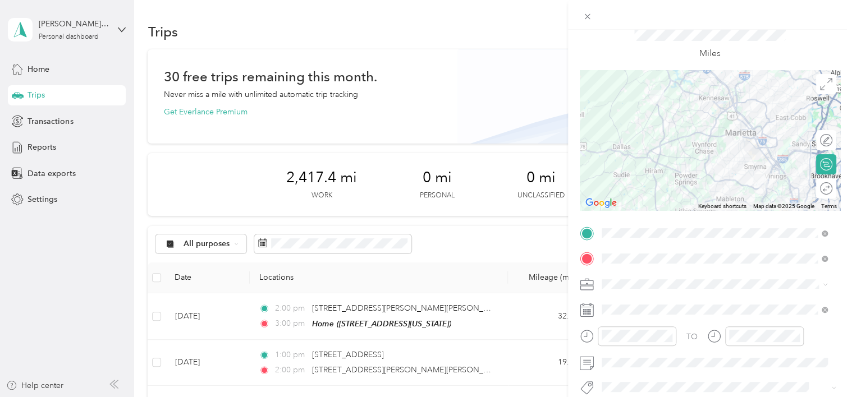
scroll to position [33, 0]
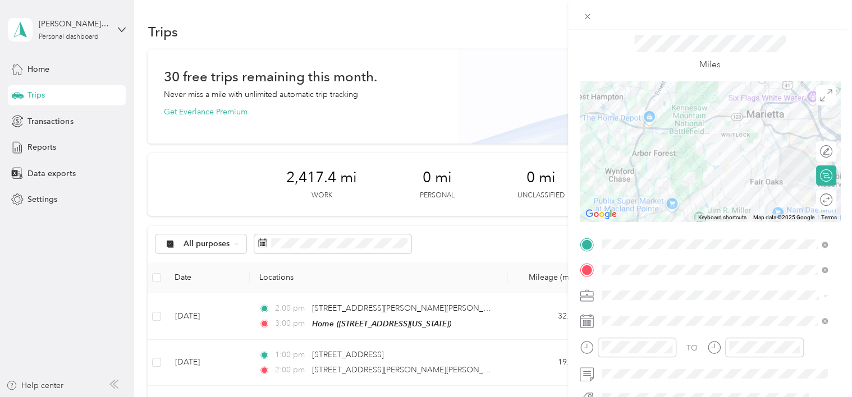
drag, startPoint x: 705, startPoint y: 156, endPoint x: 649, endPoint y: 215, distance: 81.4
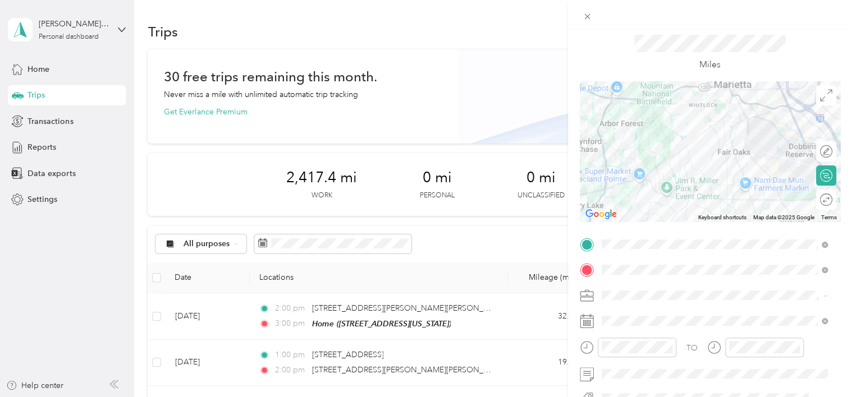
drag, startPoint x: 714, startPoint y: 166, endPoint x: 678, endPoint y: 136, distance: 46.6
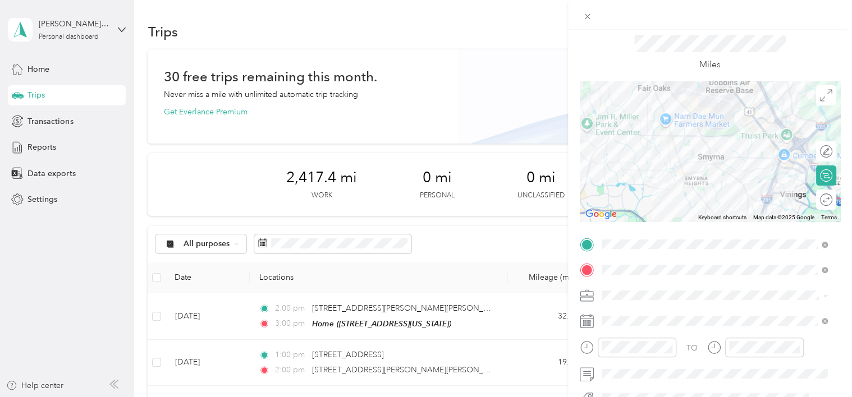
drag, startPoint x: 754, startPoint y: 162, endPoint x: 680, endPoint y: 100, distance: 96.8
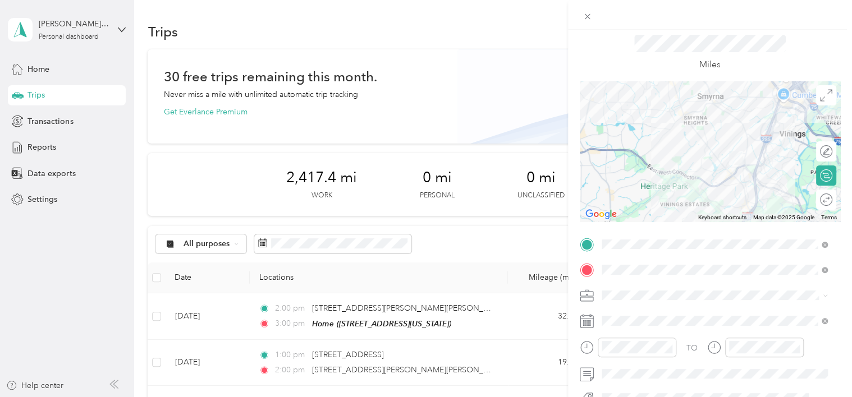
drag, startPoint x: 718, startPoint y: 158, endPoint x: 710, endPoint y: 96, distance: 62.8
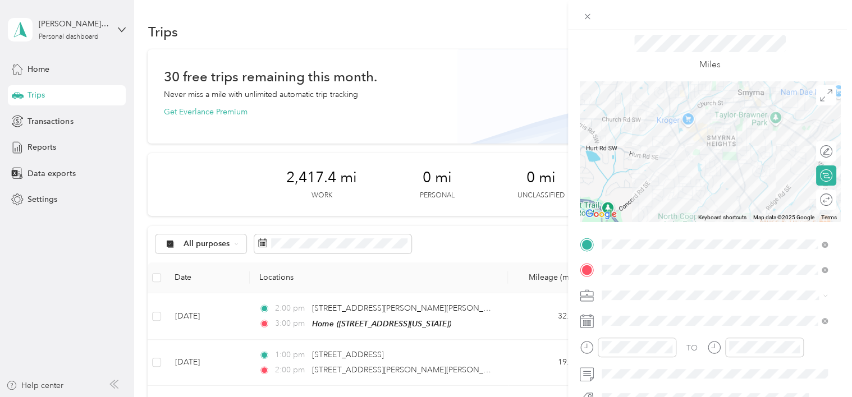
drag, startPoint x: 691, startPoint y: 140, endPoint x: 690, endPoint y: 198, distance: 58.4
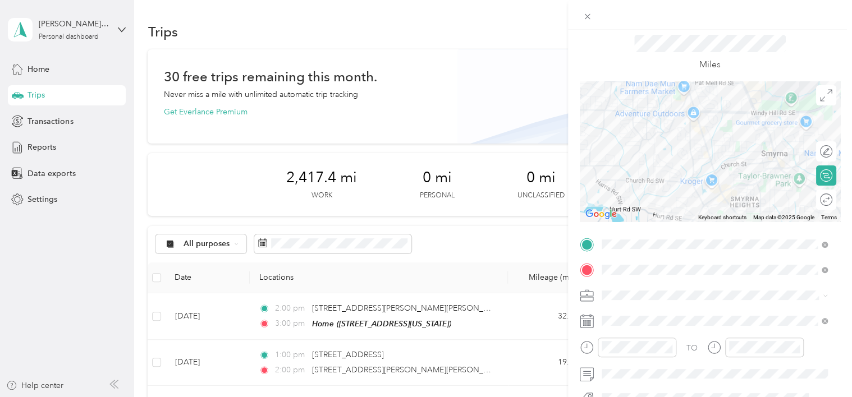
drag, startPoint x: 735, startPoint y: 154, endPoint x: 760, endPoint y: 222, distance: 72.4
drag, startPoint x: 760, startPoint y: 222, endPoint x: 610, endPoint y: 146, distance: 168.4
click at [610, 146] on div at bounding box center [710, 151] width 260 height 140
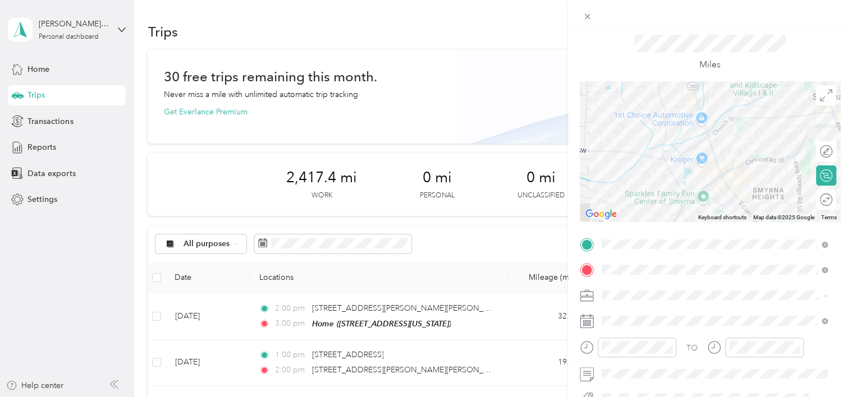
drag, startPoint x: 703, startPoint y: 161, endPoint x: 714, endPoint y: 89, distance: 72.2
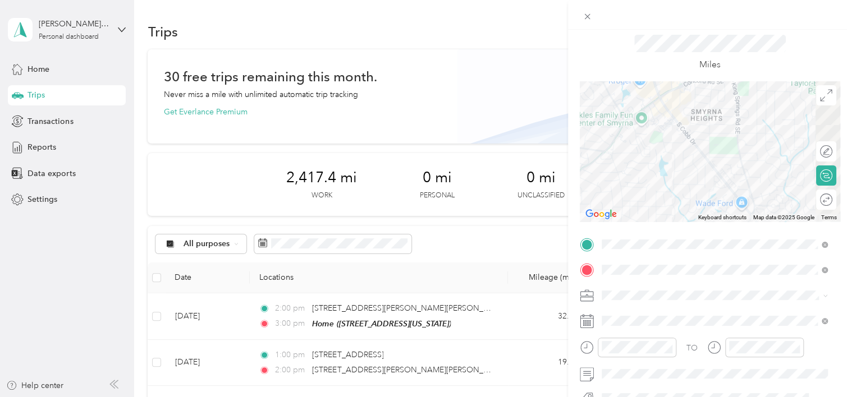
drag, startPoint x: 758, startPoint y: 161, endPoint x: 694, endPoint y: 81, distance: 102.2
drag, startPoint x: 755, startPoint y: 146, endPoint x: 681, endPoint y: 91, distance: 92.3
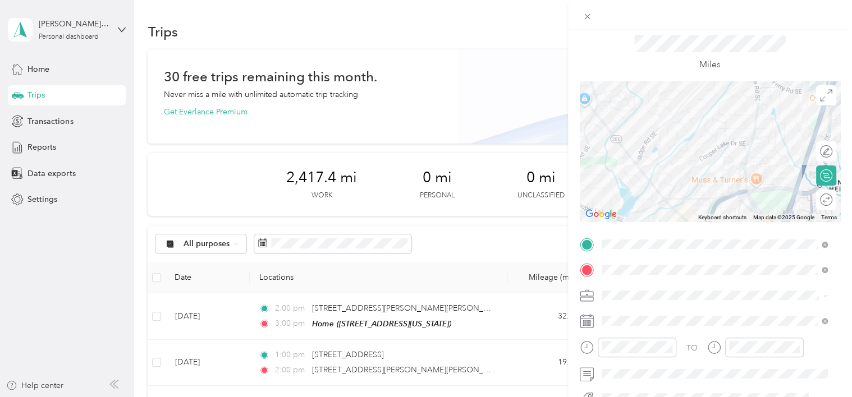
drag, startPoint x: 748, startPoint y: 163, endPoint x: 674, endPoint y: 150, distance: 75.2
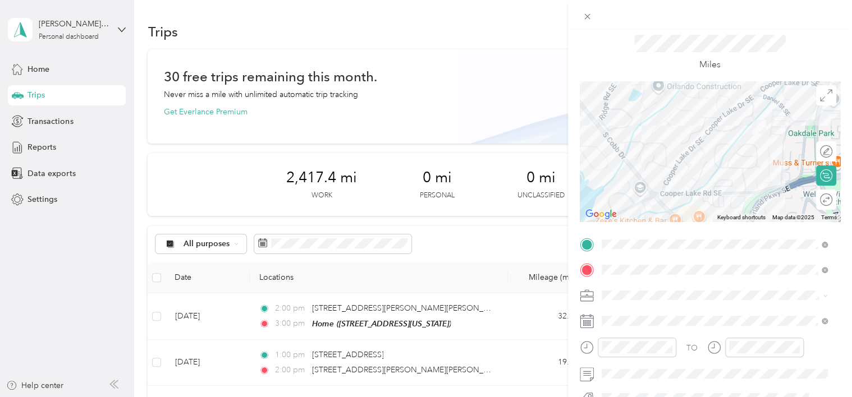
drag, startPoint x: 667, startPoint y: 172, endPoint x: 666, endPoint y: 113, distance: 58.4
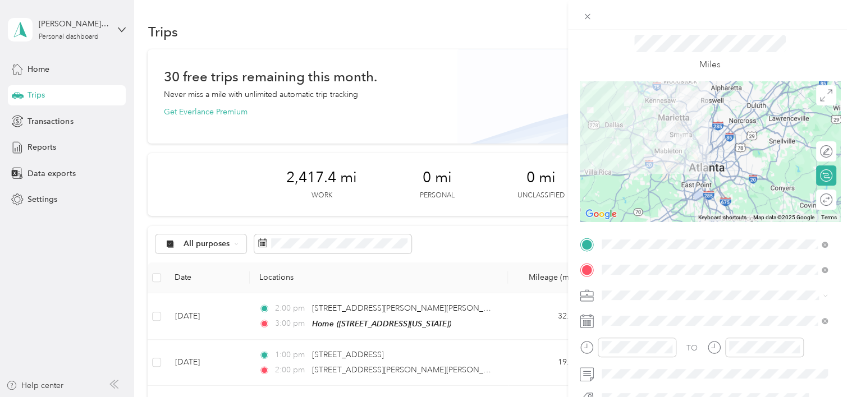
click at [640, 114] on div at bounding box center [710, 151] width 260 height 140
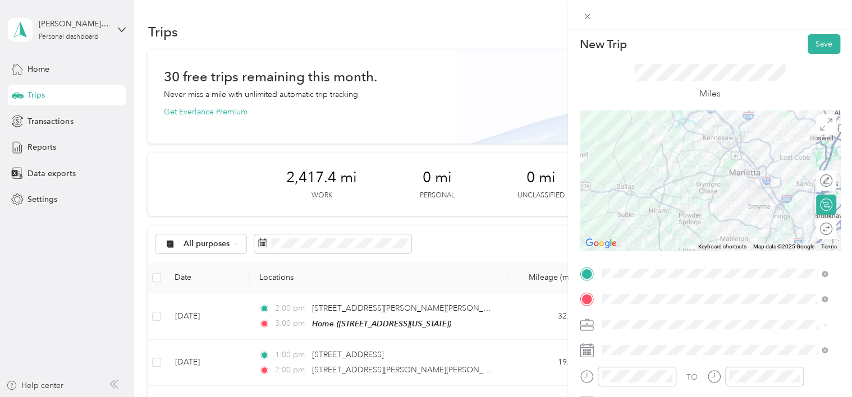
scroll to position [2, 0]
click at [811, 40] on button "Save" at bounding box center [824, 45] width 33 height 20
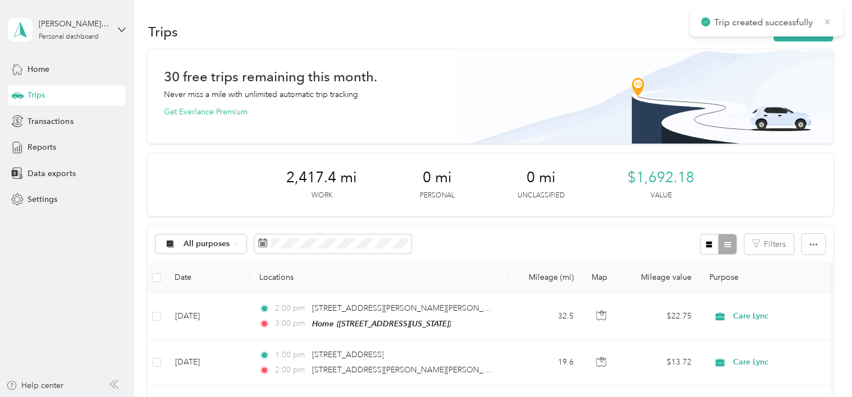
click at [827, 23] on icon at bounding box center [827, 22] width 9 height 10
click at [805, 34] on button "New trip" at bounding box center [802, 32] width 59 height 20
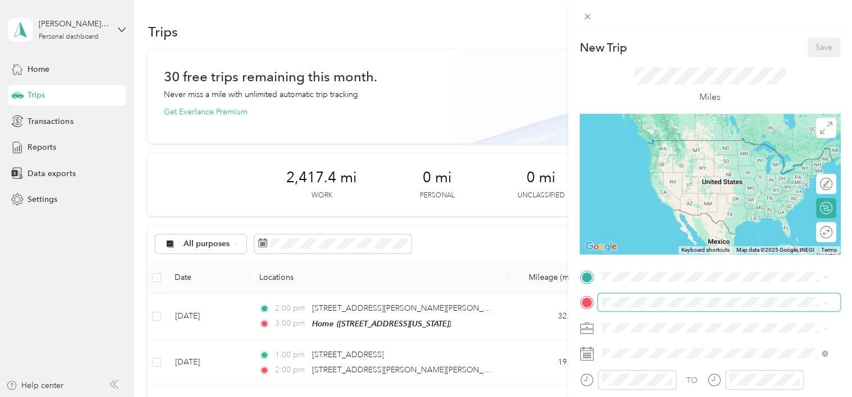
scroll to position [27, 0]
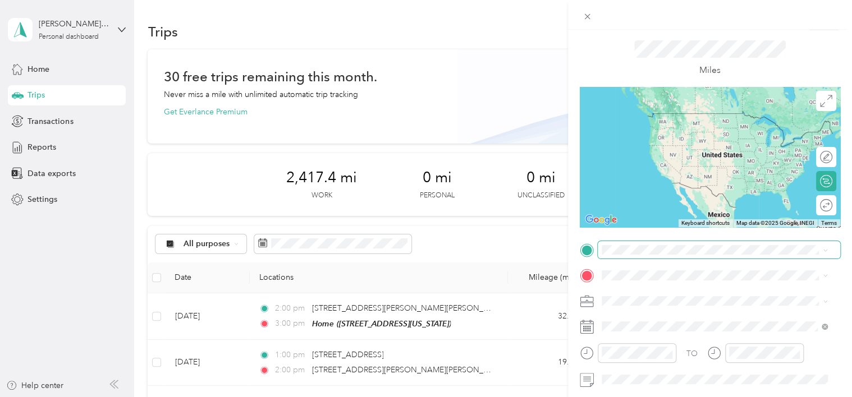
click at [690, 255] on span at bounding box center [719, 250] width 242 height 18
click at [678, 294] on span "[STREET_ADDRESS][US_STATE]" at bounding box center [678, 288] width 112 height 10
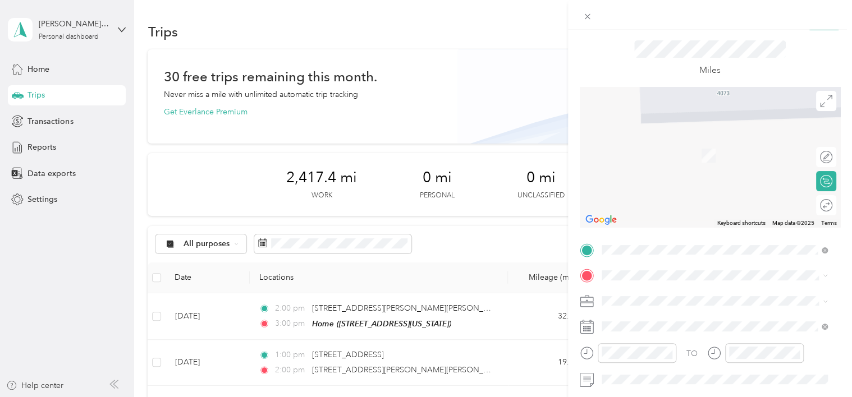
click at [652, 337] on div "Home [STREET_ADDRESS][US_STATE]" at bounding box center [678, 326] width 112 height 24
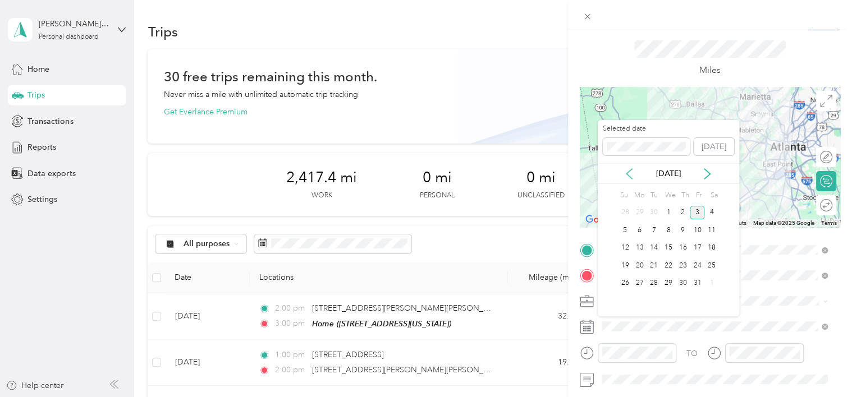
click at [628, 174] on icon at bounding box center [628, 173] width 11 height 11
click at [699, 229] on div "12" at bounding box center [697, 230] width 15 height 14
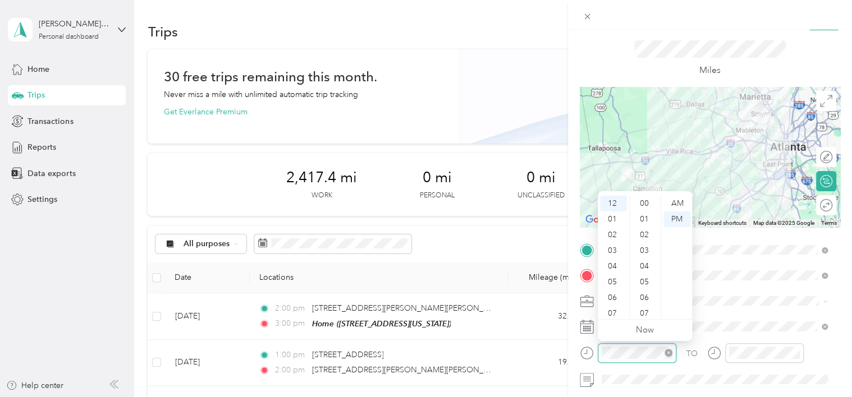
scroll to position [346, 0]
click at [617, 235] on div "02" at bounding box center [613, 235] width 27 height 16
click at [646, 198] on div "00" at bounding box center [645, 204] width 27 height 16
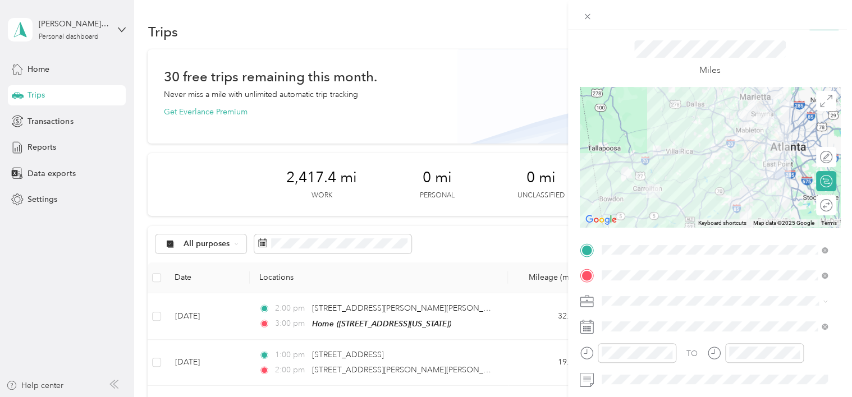
click at [699, 359] on div "TO" at bounding box center [710, 356] width 260 height 27
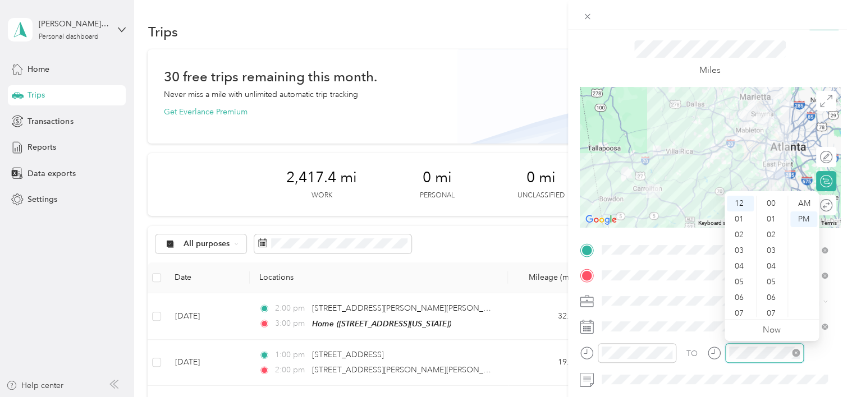
scroll to position [346, 0]
click at [743, 249] on div "03" at bounding box center [740, 251] width 27 height 16
click at [772, 200] on div "15" at bounding box center [772, 200] width 27 height 16
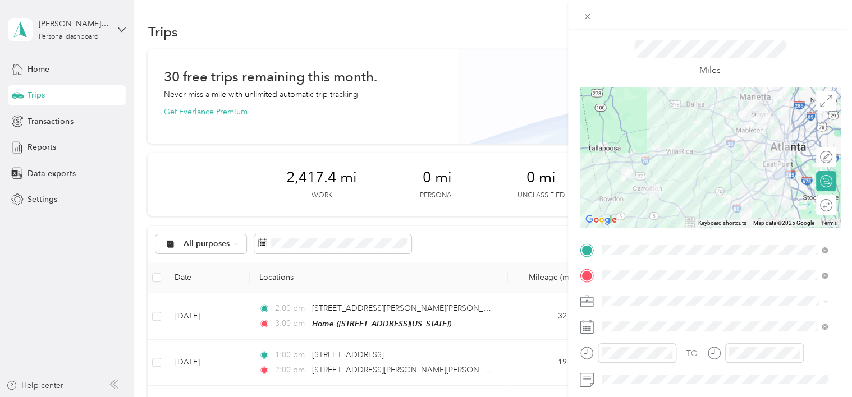
click at [702, 364] on div "TO" at bounding box center [710, 356] width 260 height 27
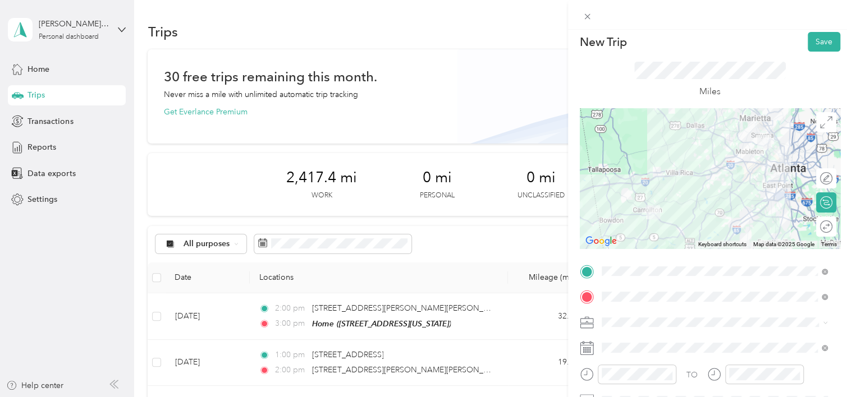
scroll to position [0, 0]
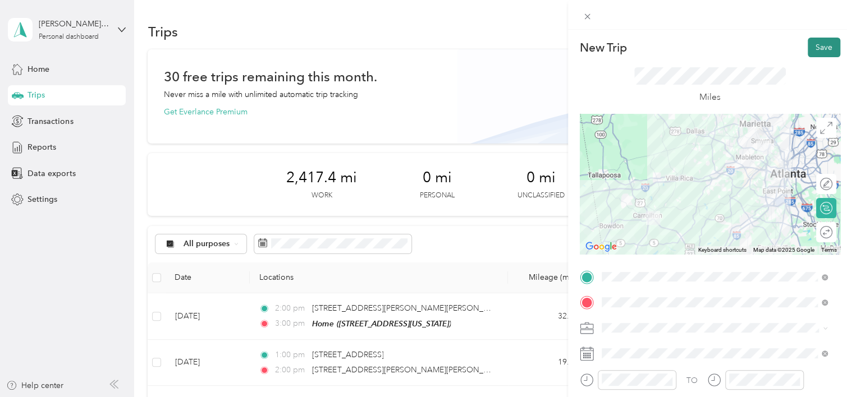
click at [813, 47] on button "Save" at bounding box center [824, 48] width 33 height 20
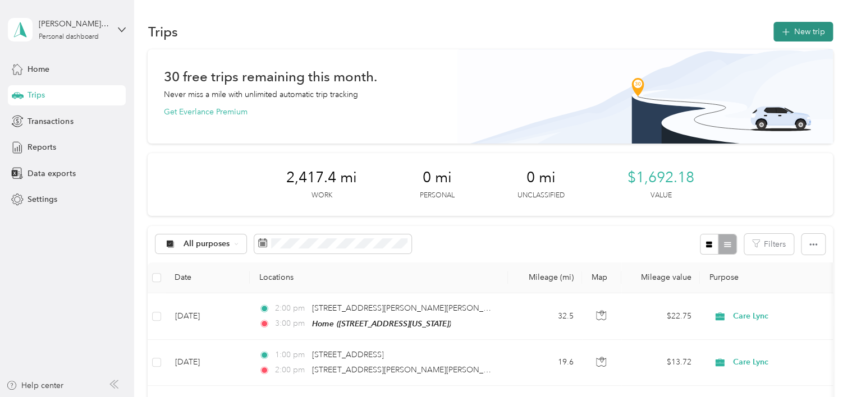
click at [809, 37] on button "New trip" at bounding box center [802, 32] width 59 height 20
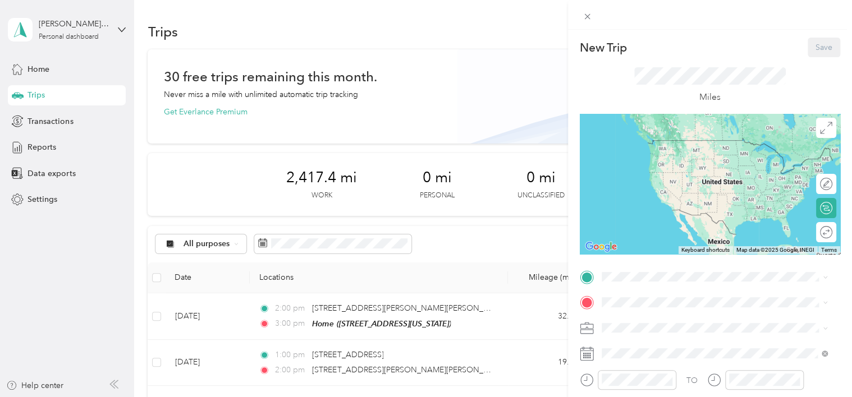
click at [635, 332] on div "Home [STREET_ADDRESS][US_STATE]" at bounding box center [678, 325] width 112 height 24
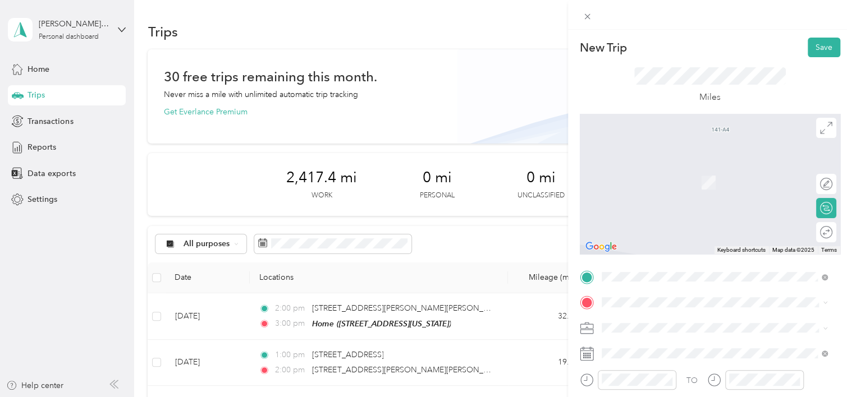
click at [648, 169] on span "[STREET_ADDRESS][PERSON_NAME][US_STATE]" at bounding box center [709, 165] width 175 height 10
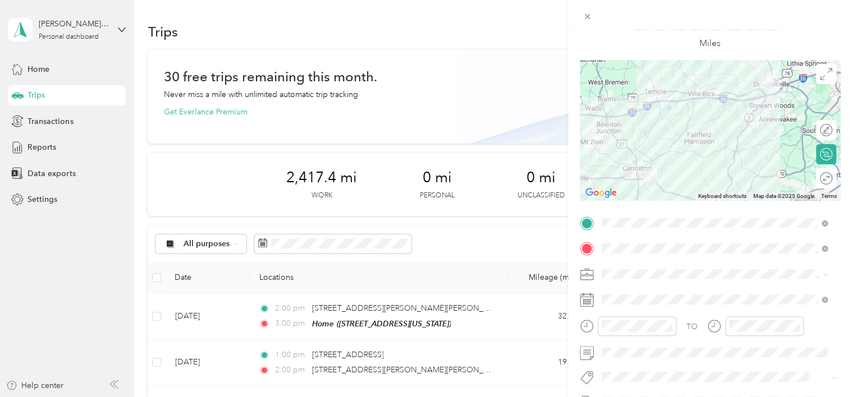
scroll to position [55, 0]
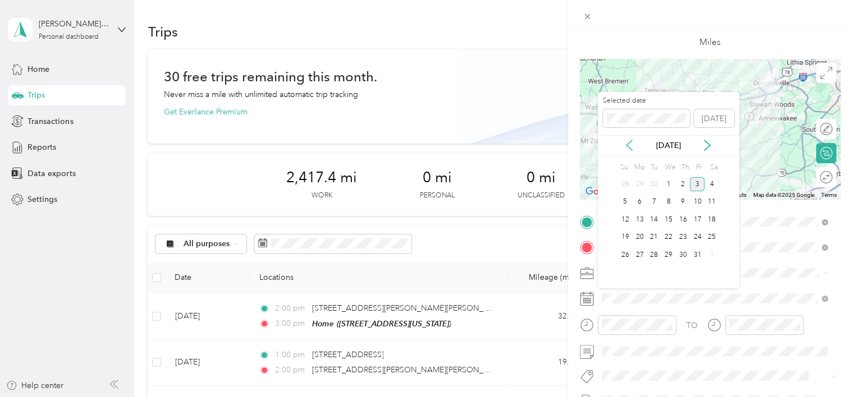
click at [629, 149] on icon at bounding box center [628, 145] width 11 height 11
click at [654, 236] on div "23" at bounding box center [653, 238] width 15 height 14
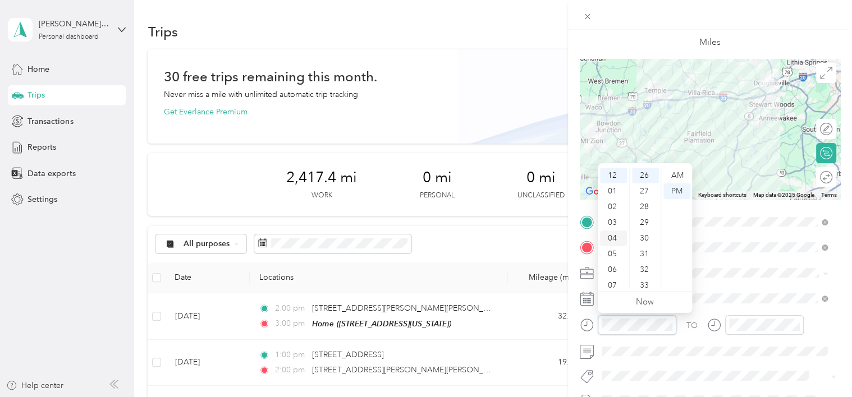
scroll to position [67, 0]
click at [613, 282] on div "11" at bounding box center [613, 281] width 27 height 16
click at [679, 177] on div "AM" at bounding box center [676, 176] width 27 height 16
click at [644, 175] on div "00" at bounding box center [645, 176] width 27 height 16
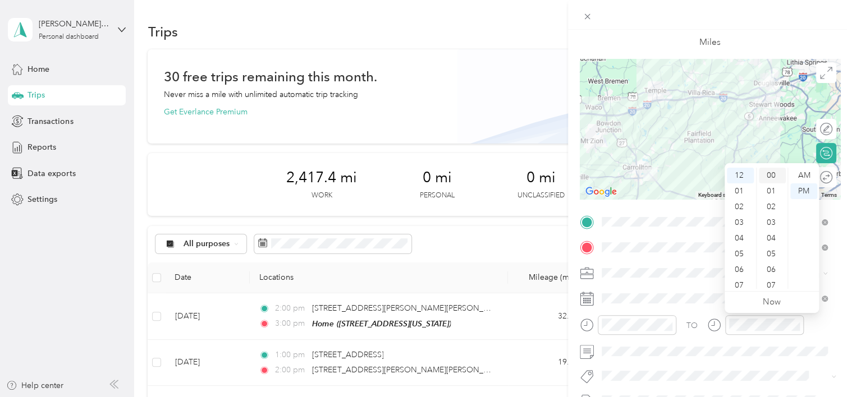
click at [774, 176] on div "00" at bounding box center [772, 176] width 27 height 16
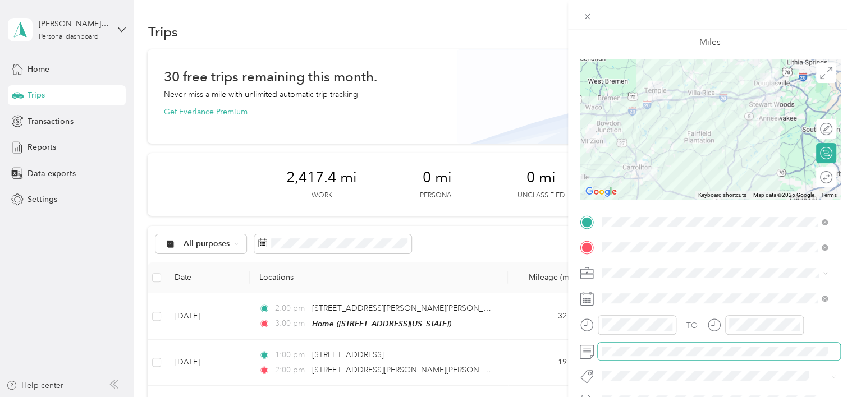
click at [694, 343] on span at bounding box center [719, 352] width 242 height 18
click at [833, 329] on form "New Trip Save This trip cannot be edited because it is either under review, app…" at bounding box center [710, 234] width 284 height 502
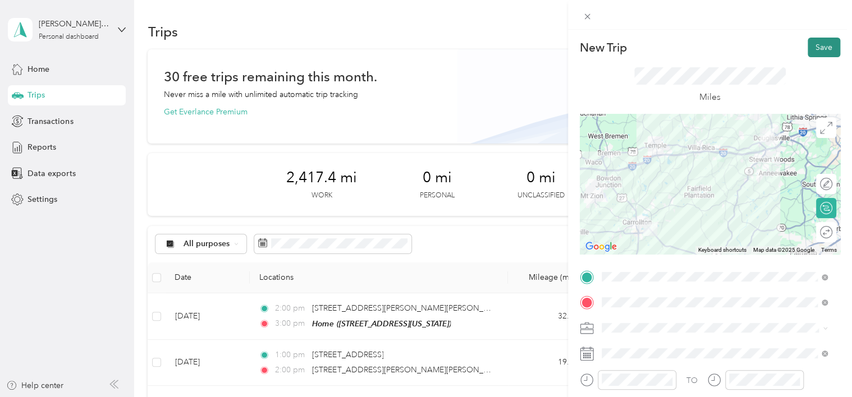
click at [816, 47] on button "Save" at bounding box center [824, 48] width 33 height 20
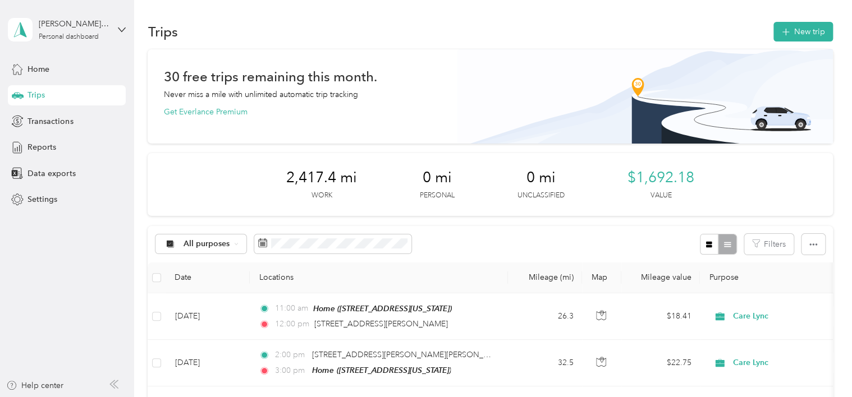
click at [791, 38] on button "New trip" at bounding box center [802, 32] width 59 height 20
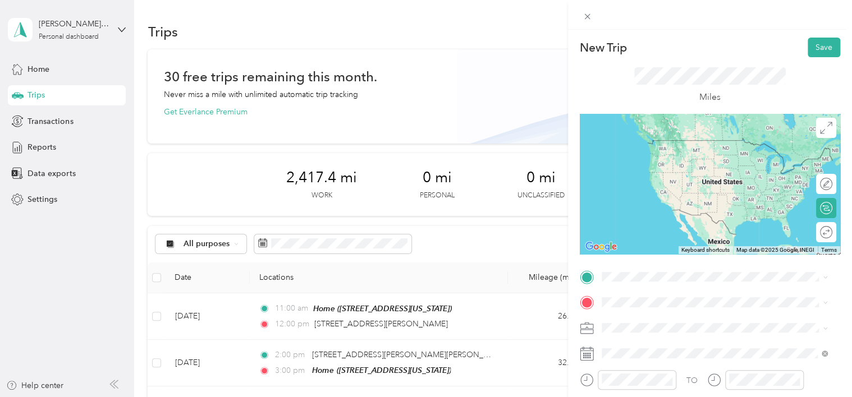
click at [676, 140] on span "[STREET_ADDRESS][PERSON_NAME][US_STATE]" at bounding box center [709, 135] width 175 height 10
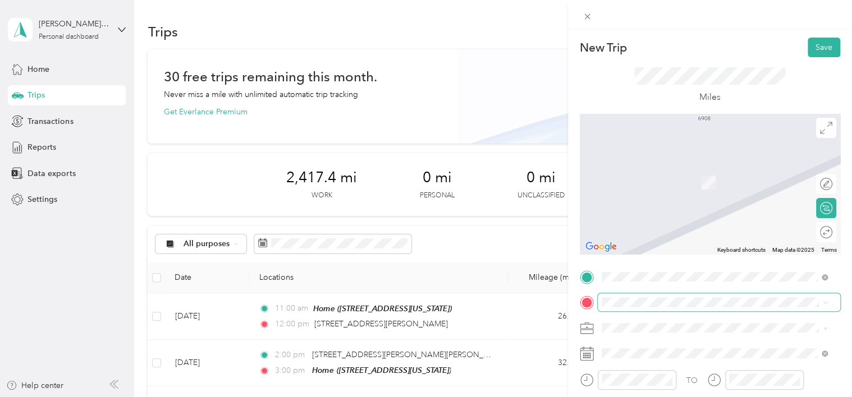
click at [630, 309] on span at bounding box center [719, 303] width 242 height 18
click at [663, 174] on div "[STREET_ADDRESS][US_STATE]" at bounding box center [715, 166] width 218 height 15
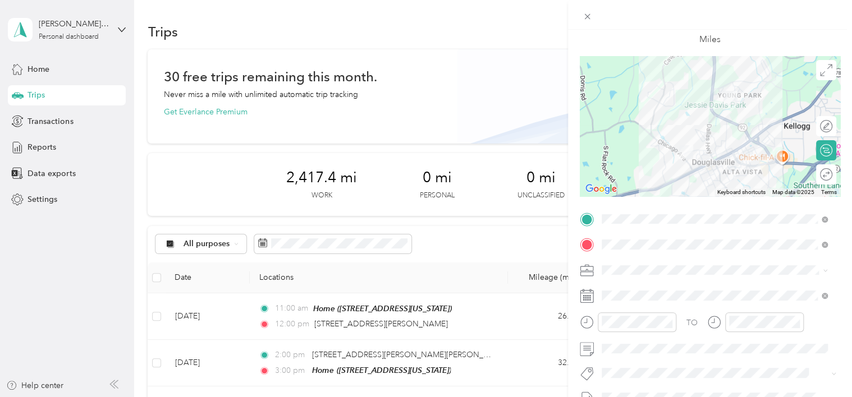
scroll to position [60, 0]
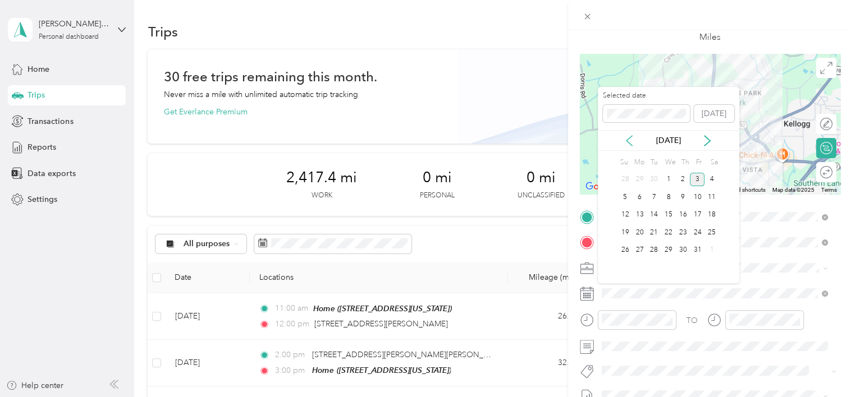
click at [628, 135] on icon at bounding box center [628, 140] width 11 height 11
click at [656, 229] on div "23" at bounding box center [653, 233] width 15 height 14
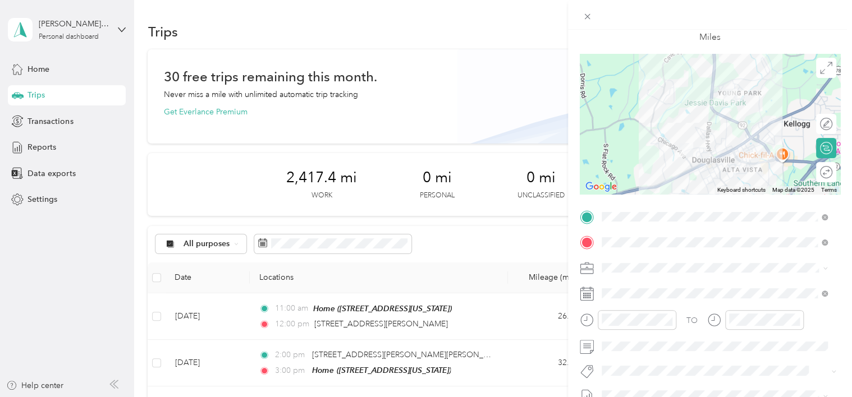
click at [682, 310] on div "TO" at bounding box center [710, 323] width 260 height 27
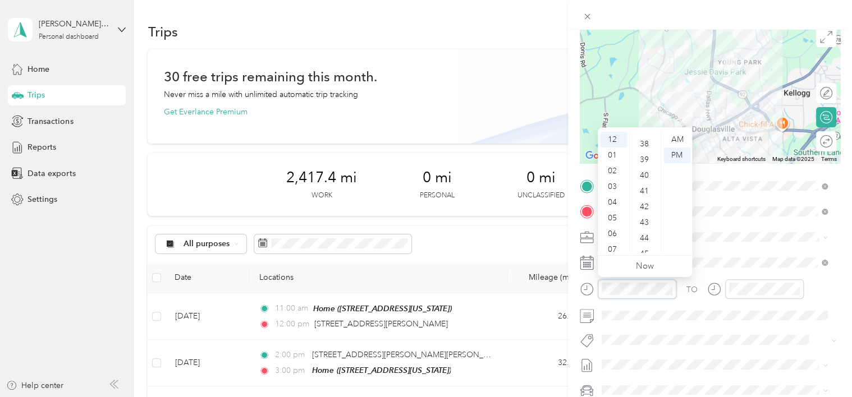
scroll to position [597, 0]
click at [645, 245] on div "45" at bounding box center [645, 250] width 27 height 16
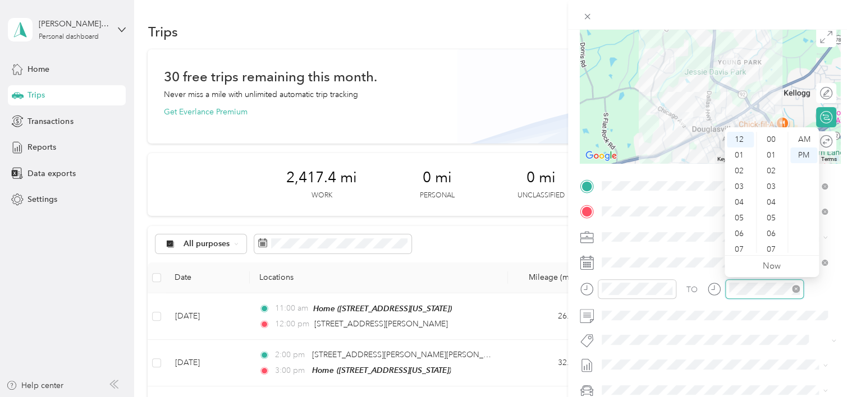
scroll to position [440, 0]
click at [740, 157] on div "01" at bounding box center [740, 156] width 27 height 16
click at [772, 250] on div "45" at bounding box center [772, 251] width 27 height 16
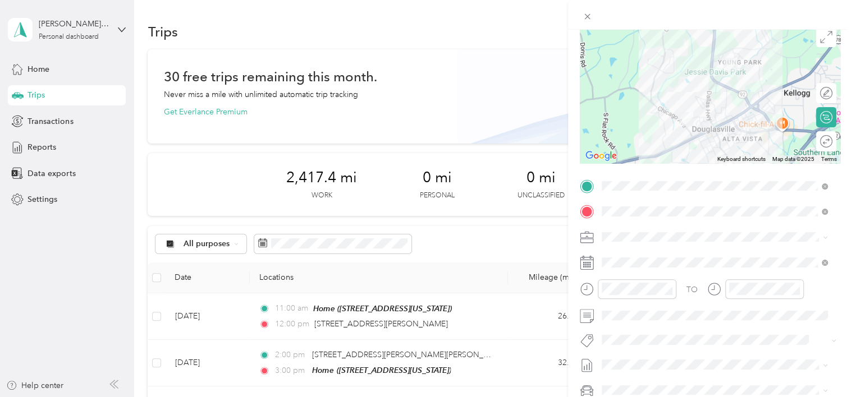
click at [822, 297] on div "TO" at bounding box center [710, 292] width 260 height 27
click at [837, 292] on form "New Trip Save This trip cannot be edited because it is either under review, app…" at bounding box center [710, 198] width 284 height 502
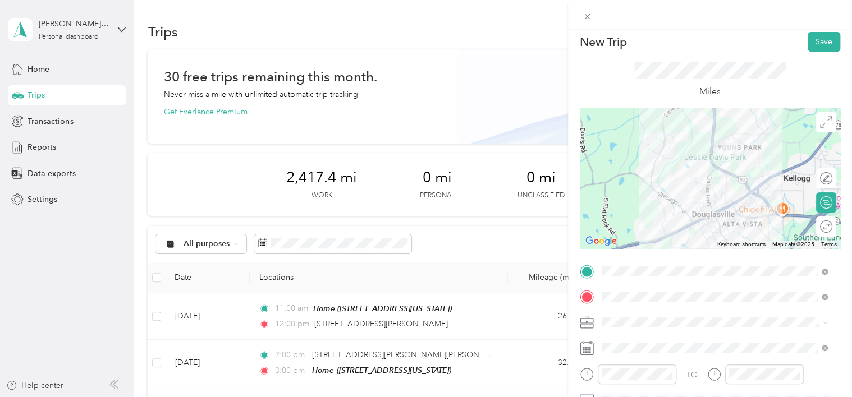
scroll to position [0, 0]
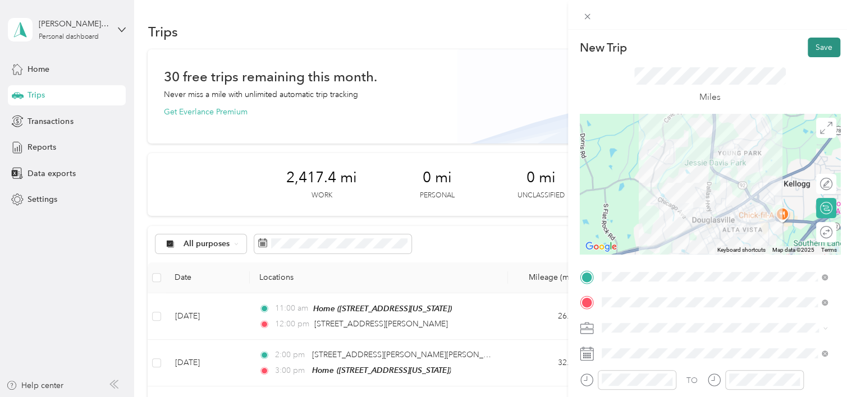
click at [813, 51] on button "Save" at bounding box center [824, 48] width 33 height 20
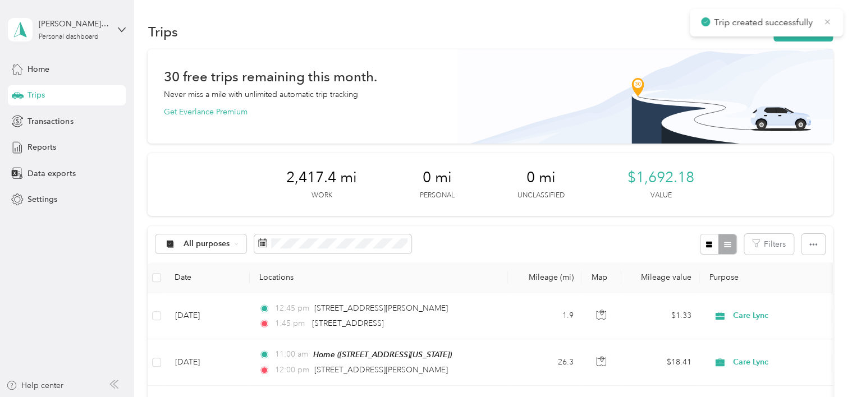
click at [827, 20] on icon at bounding box center [827, 22] width 9 height 10
click at [802, 33] on button "New trip" at bounding box center [802, 32] width 59 height 20
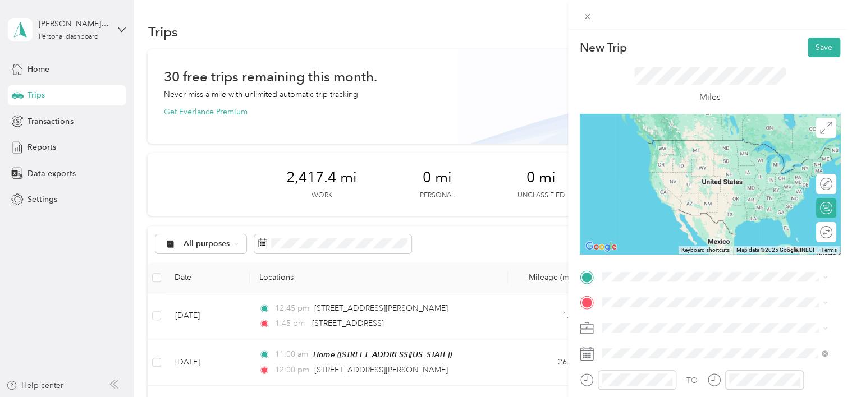
click at [645, 143] on span "[STREET_ADDRESS][US_STATE]" at bounding box center [678, 137] width 112 height 10
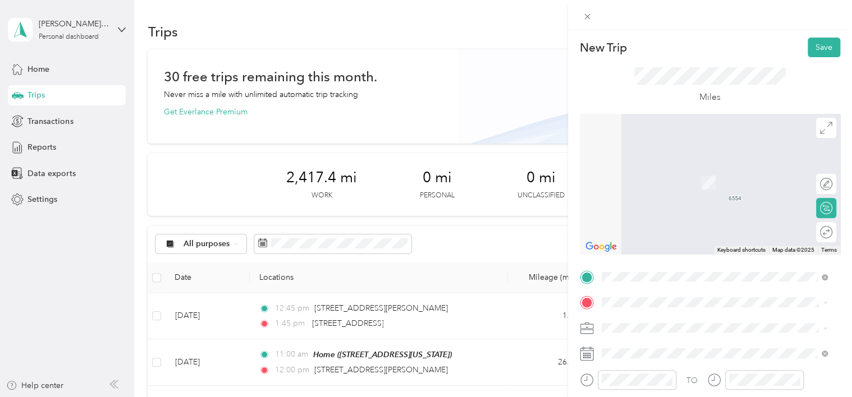
click at [638, 352] on div "Home [STREET_ADDRESS][US_STATE]" at bounding box center [678, 348] width 112 height 24
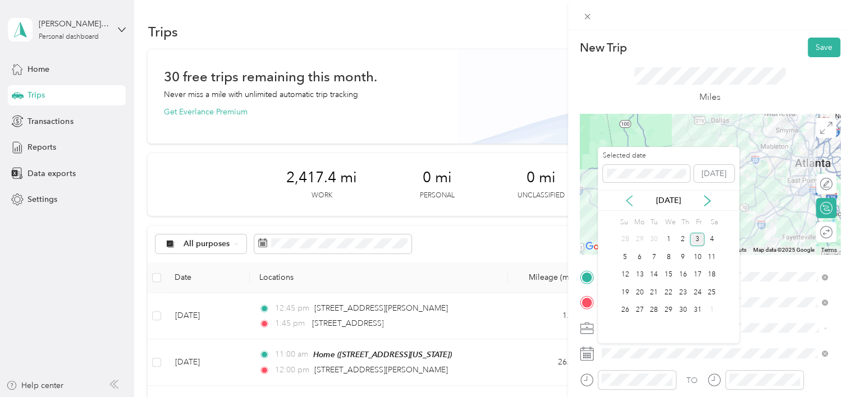
click at [633, 200] on icon at bounding box center [628, 200] width 11 height 11
click at [655, 294] on div "23" at bounding box center [653, 293] width 15 height 14
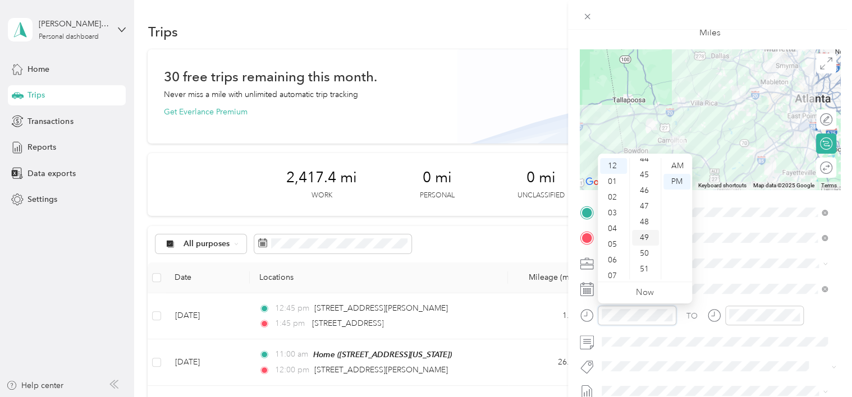
scroll to position [699, 0]
click at [644, 175] on div "45" at bounding box center [645, 174] width 27 height 16
click at [619, 185] on div "01" at bounding box center [613, 182] width 27 height 16
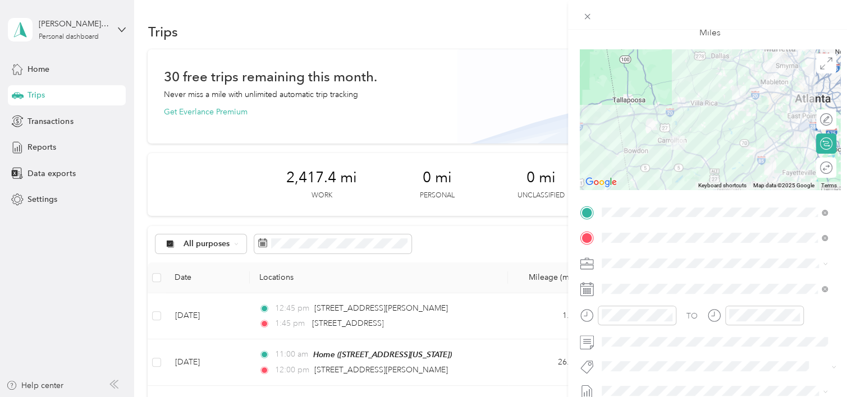
click at [687, 325] on div "TO" at bounding box center [710, 319] width 260 height 27
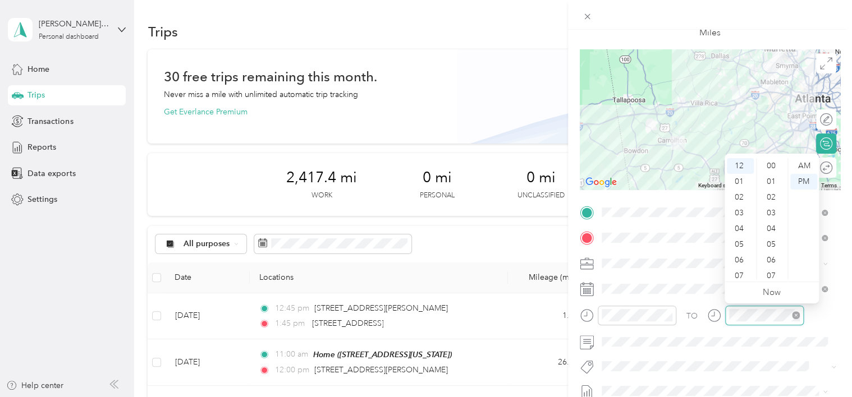
scroll to position [456, 0]
click at [739, 196] on div "02" at bounding box center [740, 198] width 27 height 16
click at [770, 180] on div "30" at bounding box center [772, 182] width 27 height 16
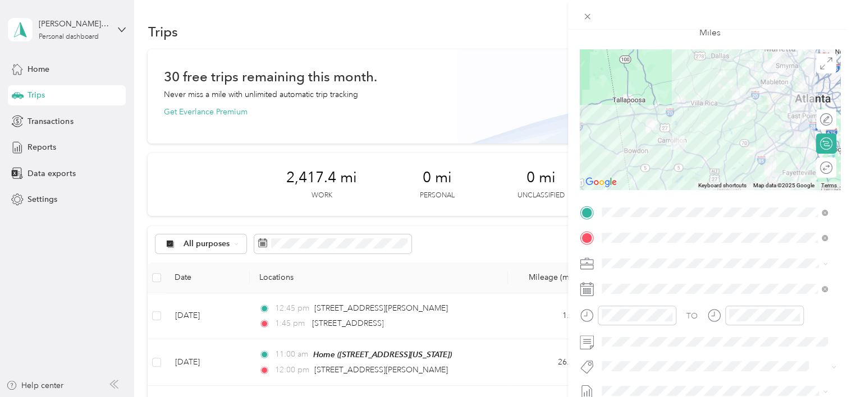
click at [699, 332] on div "TO" at bounding box center [710, 319] width 260 height 27
click at [671, 356] on div "TO Add photo" at bounding box center [710, 339] width 260 height 271
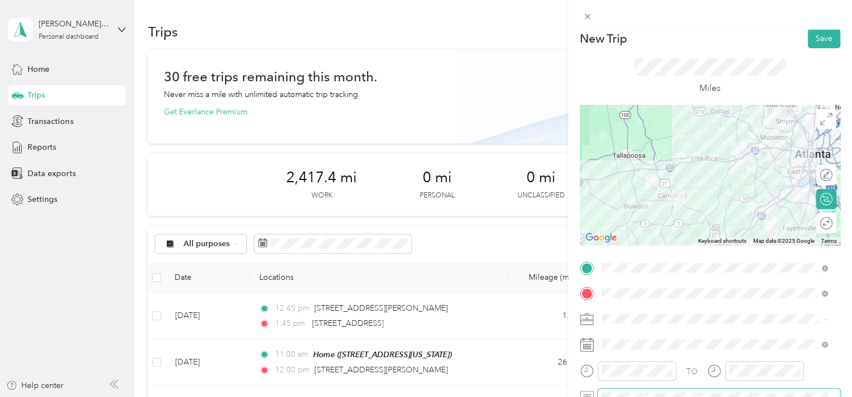
scroll to position [0, 0]
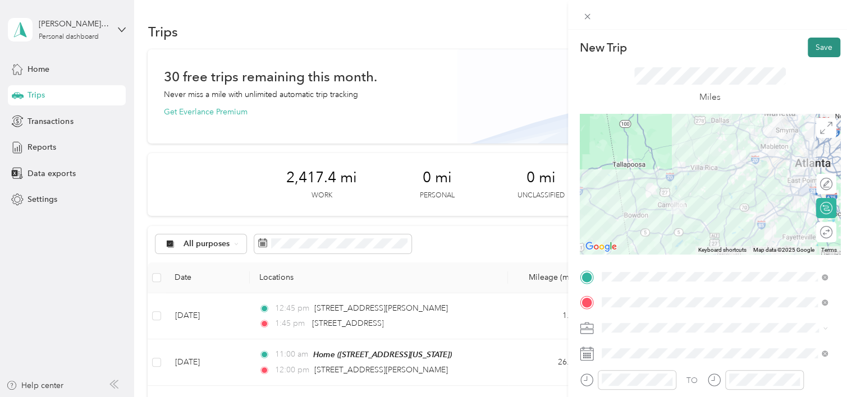
click at [808, 42] on button "Save" at bounding box center [824, 48] width 33 height 20
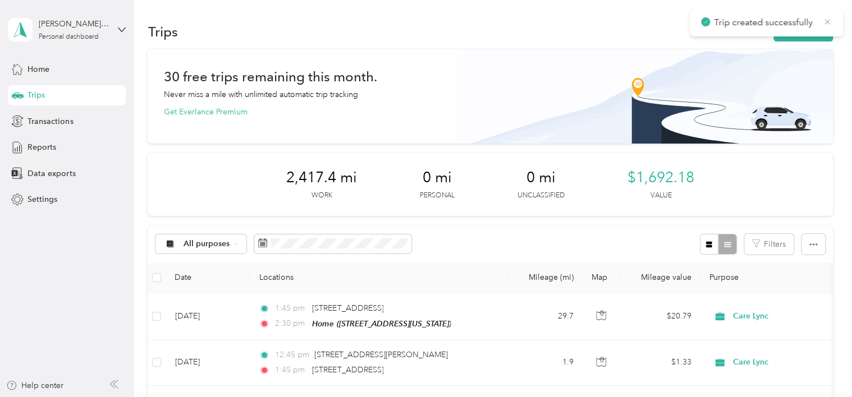
click at [827, 19] on icon at bounding box center [827, 22] width 9 height 10
click at [383, 136] on div "30 free trips remaining this month. Never miss a mile with unlimited automatic …" at bounding box center [490, 96] width 685 height 94
click at [785, 29] on icon "button" at bounding box center [785, 32] width 13 height 13
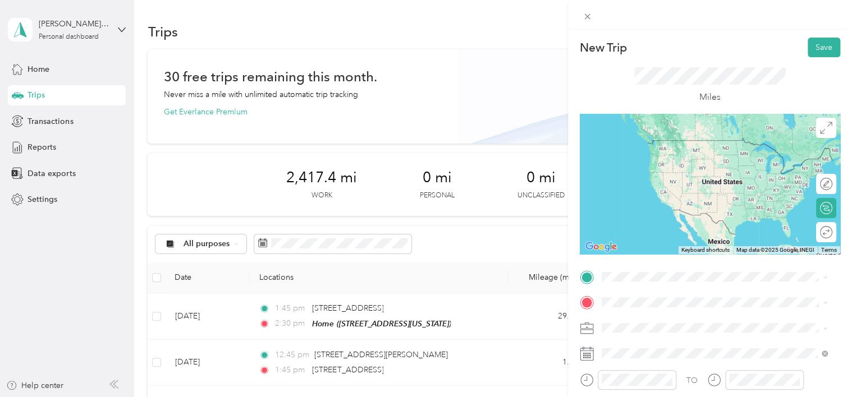
click at [659, 157] on div "Home [STREET_ADDRESS][US_STATE]" at bounding box center [678, 146] width 112 height 24
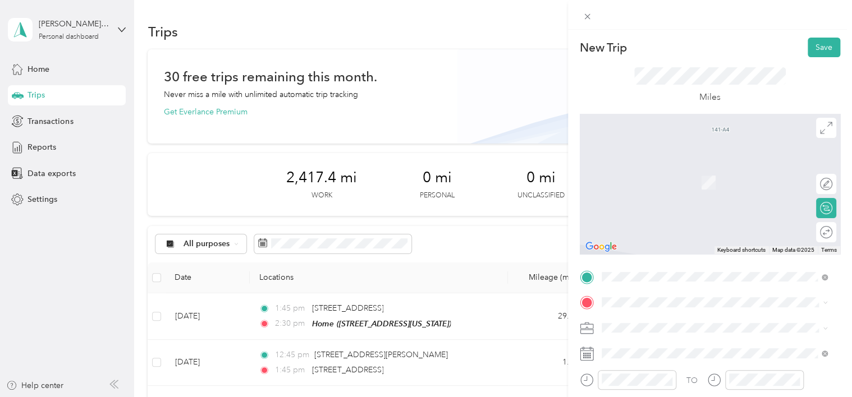
click at [655, 209] on span "[STREET_ADDRESS][US_STATE]" at bounding box center [678, 204] width 112 height 10
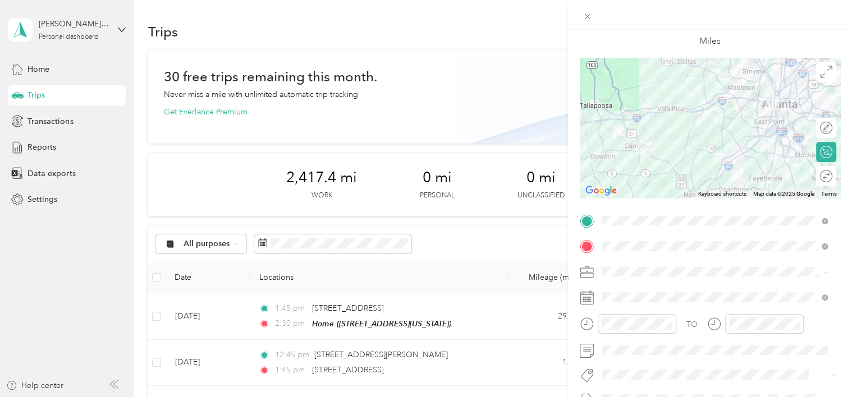
scroll to position [57, 0]
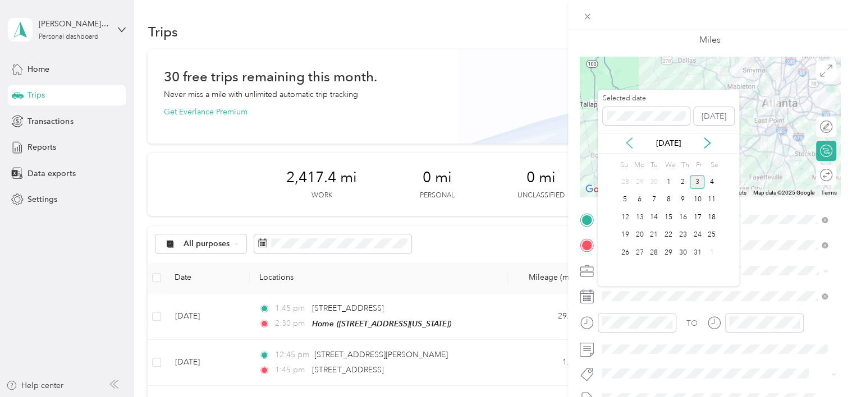
click at [635, 147] on icon at bounding box center [628, 142] width 11 height 11
click at [700, 218] on div "19" at bounding box center [697, 217] width 15 height 14
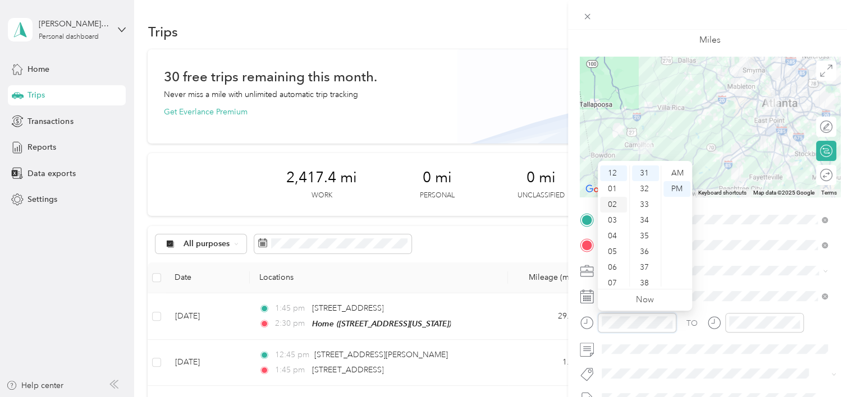
scroll to position [67, 0]
click at [675, 172] on div "AM" at bounding box center [676, 174] width 27 height 16
click at [613, 278] on div "11" at bounding box center [613, 279] width 27 height 16
click at [642, 173] on div "00" at bounding box center [645, 174] width 27 height 16
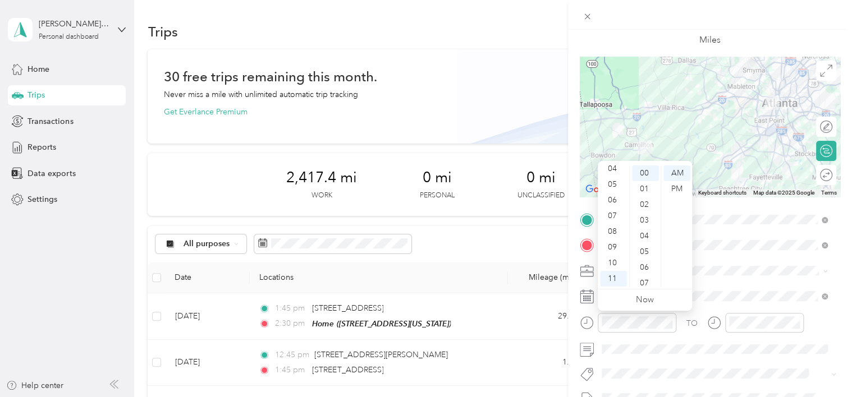
click at [705, 326] on div "TO" at bounding box center [710, 326] width 260 height 27
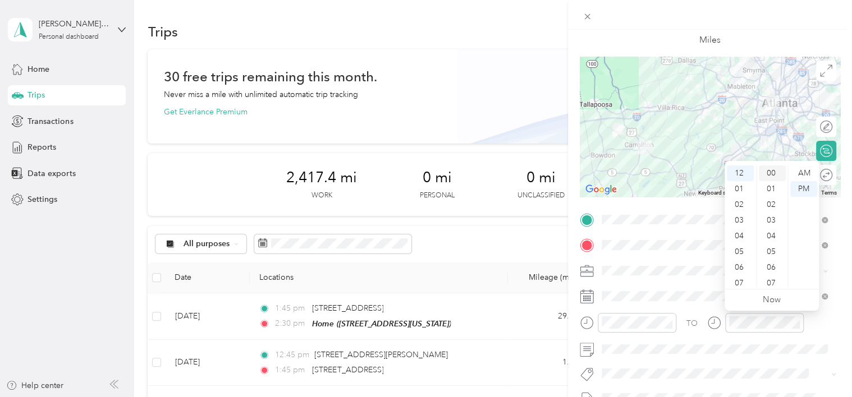
click at [769, 178] on div "00" at bounding box center [772, 174] width 27 height 16
click at [704, 331] on div "TO" at bounding box center [710, 326] width 260 height 27
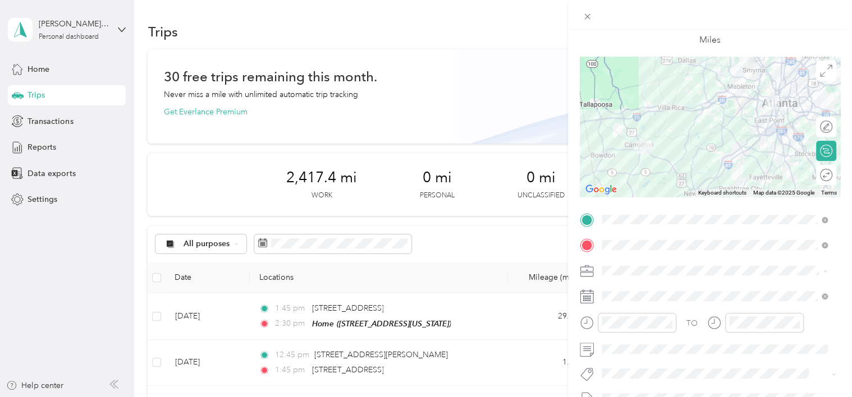
click at [836, 326] on form "New Trip Save This trip cannot be edited because it is either under review, app…" at bounding box center [710, 231] width 284 height 502
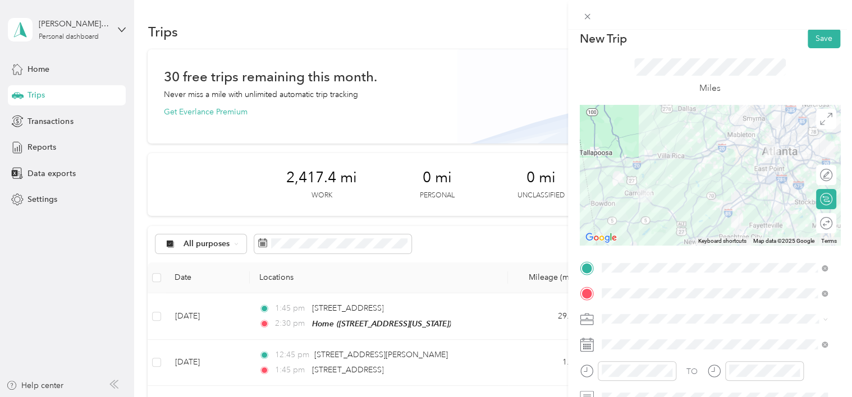
scroll to position [3, 0]
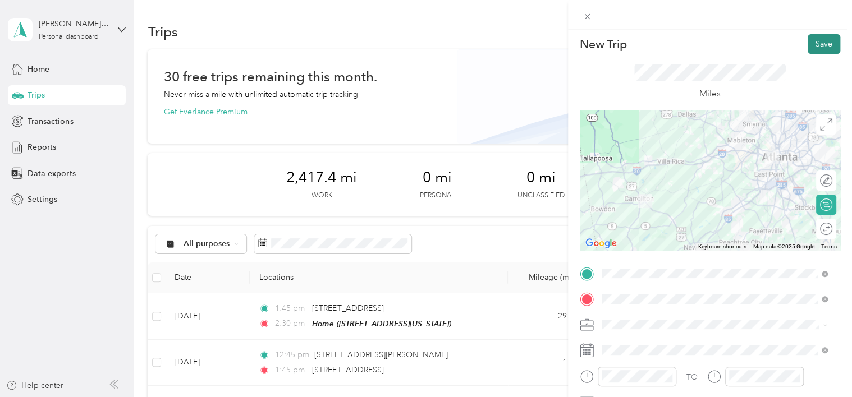
click at [815, 50] on button "Save" at bounding box center [824, 44] width 33 height 20
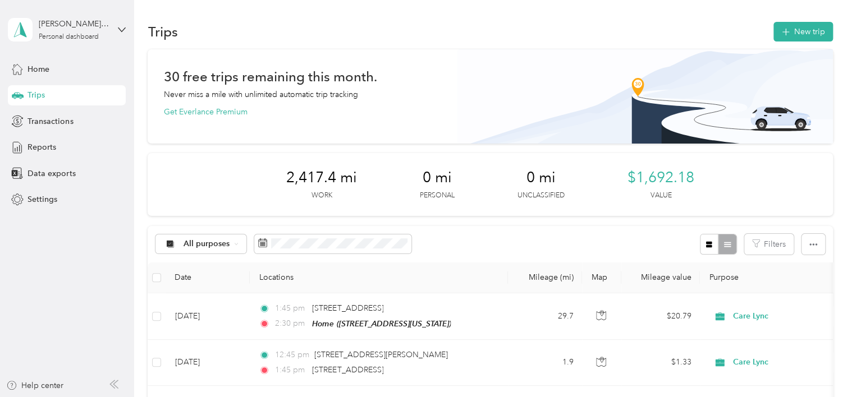
click at [795, 31] on button "New trip" at bounding box center [802, 32] width 59 height 20
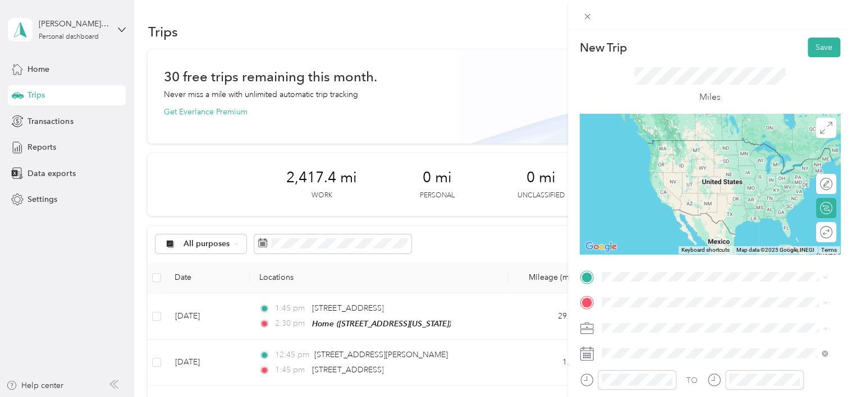
click at [640, 180] on span "[STREET_ADDRESS][US_STATE]" at bounding box center [678, 178] width 112 height 10
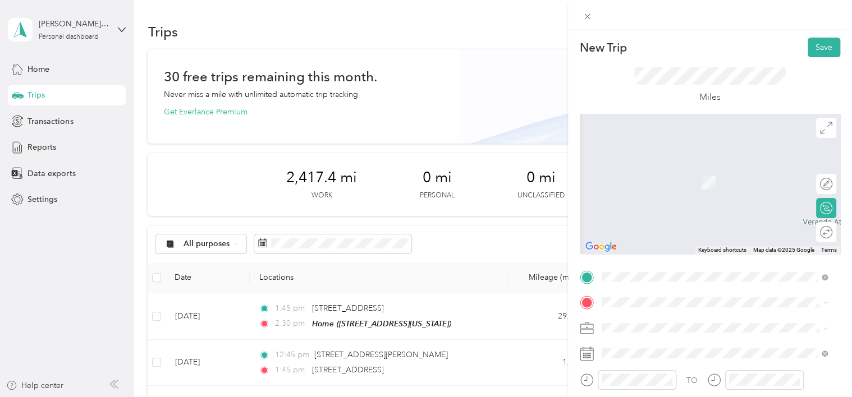
click at [670, 166] on span "[STREET_ADDRESS][US_STATE]" at bounding box center [678, 166] width 112 height 10
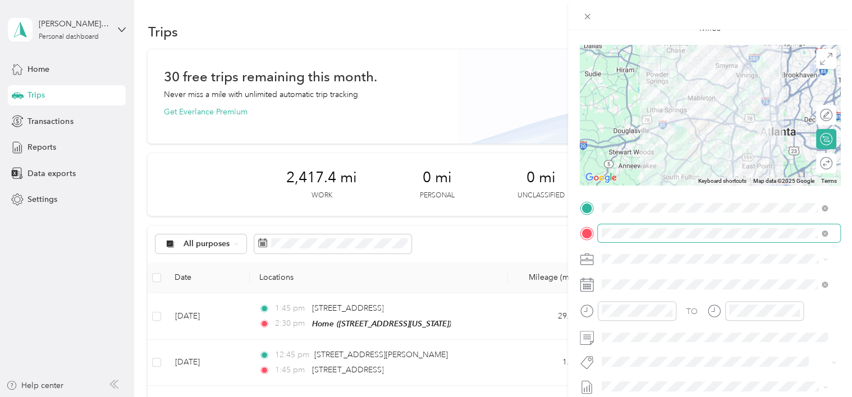
scroll to position [70, 0]
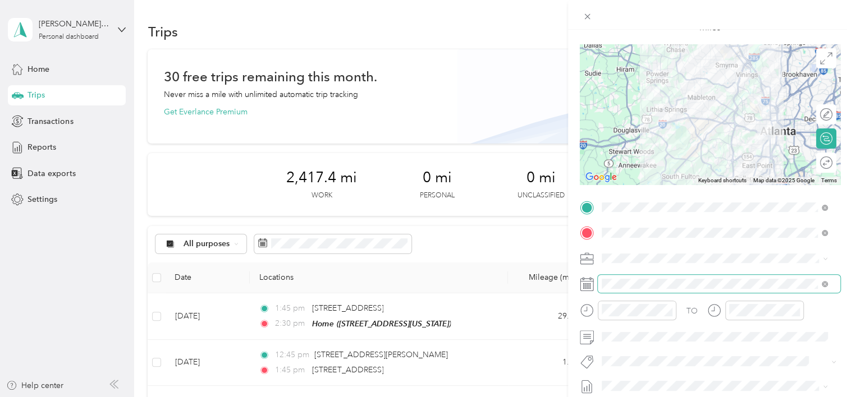
click at [640, 289] on span at bounding box center [719, 284] width 242 height 18
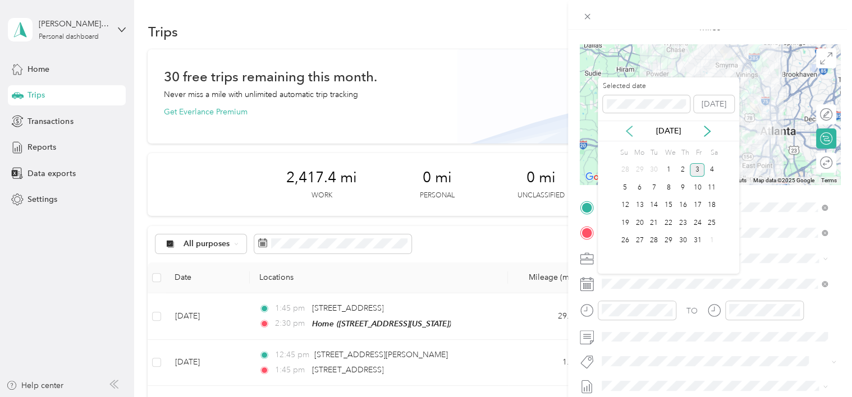
click at [632, 126] on icon at bounding box center [628, 131] width 11 height 11
click at [700, 204] on div "19" at bounding box center [697, 206] width 15 height 14
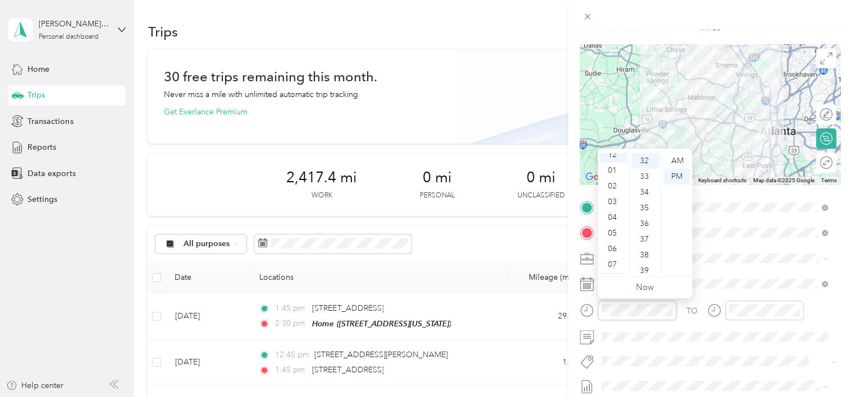
scroll to position [0, 0]
click at [613, 177] on div "01" at bounding box center [613, 177] width 27 height 16
click at [645, 163] on div "00" at bounding box center [645, 161] width 27 height 16
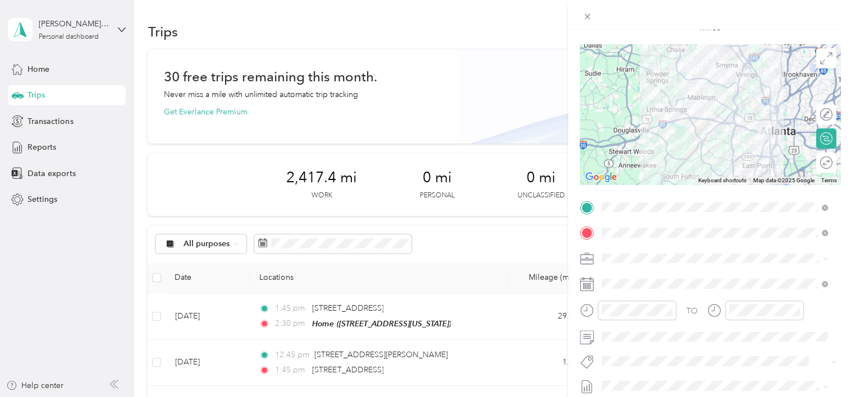
click at [682, 312] on div "TO" at bounding box center [710, 314] width 260 height 27
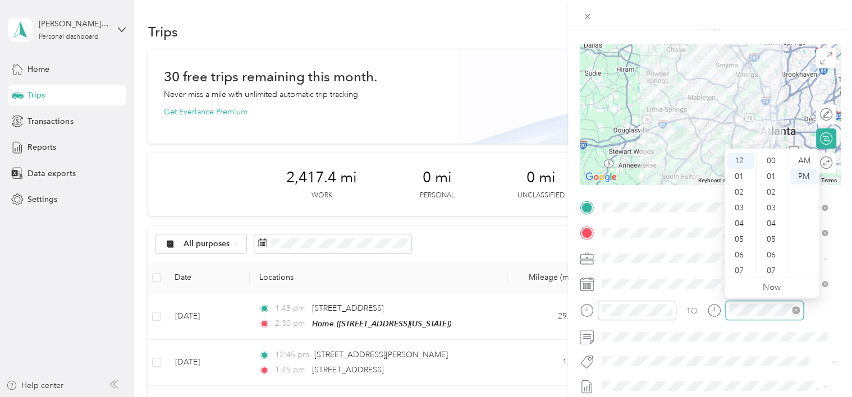
scroll to position [503, 0]
click at [738, 189] on div "02" at bounding box center [740, 193] width 27 height 16
click at [768, 166] on div "00" at bounding box center [772, 161] width 27 height 16
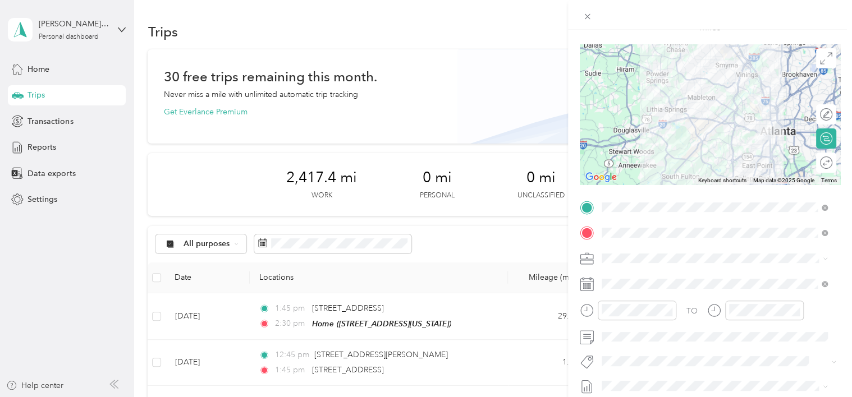
click at [811, 315] on div "TO" at bounding box center [710, 314] width 260 height 27
click at [827, 305] on div "TO" at bounding box center [710, 314] width 260 height 27
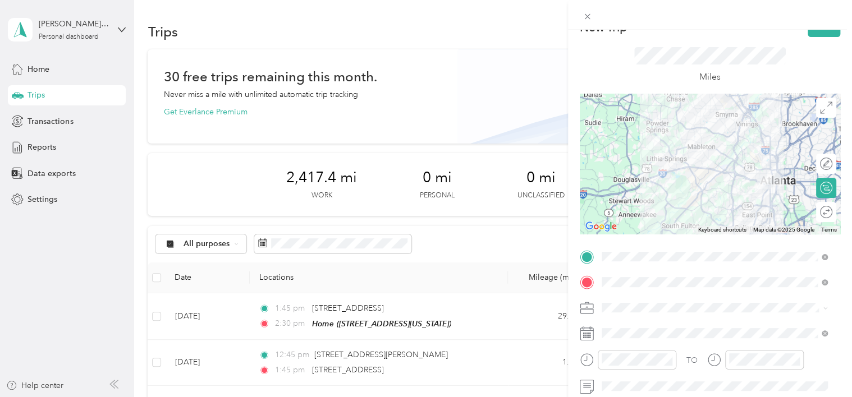
scroll to position [20, 0]
click at [808, 33] on button "Save" at bounding box center [824, 27] width 33 height 20
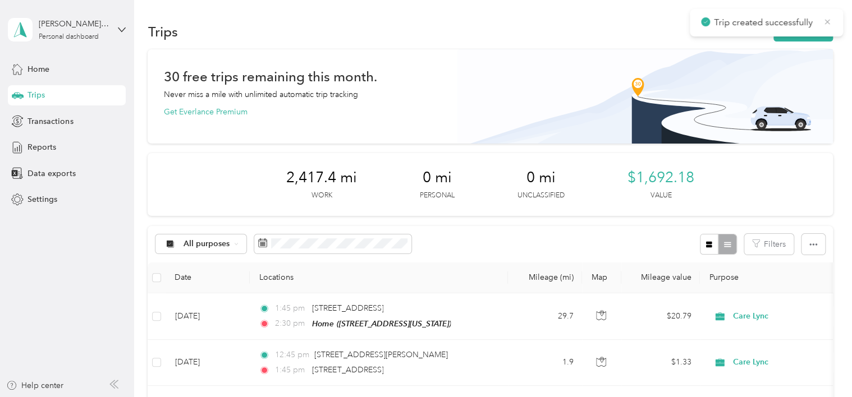
click at [823, 20] on icon at bounding box center [827, 22] width 9 height 10
click at [794, 29] on button "New trip" at bounding box center [802, 32] width 59 height 20
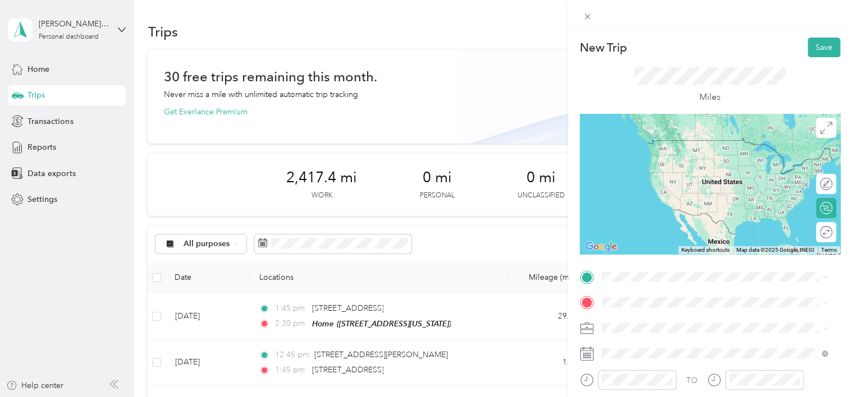
click at [661, 143] on div "[STREET_ADDRESS][US_STATE]" at bounding box center [715, 134] width 218 height 15
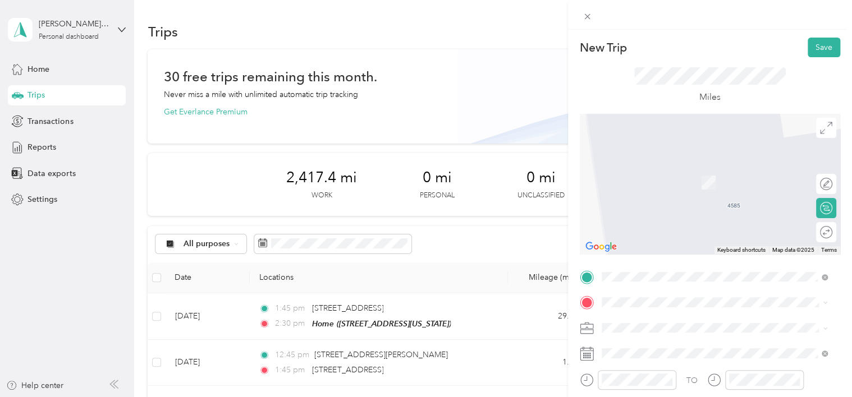
click at [642, 359] on div "Home [STREET_ADDRESS][US_STATE]" at bounding box center [678, 348] width 112 height 24
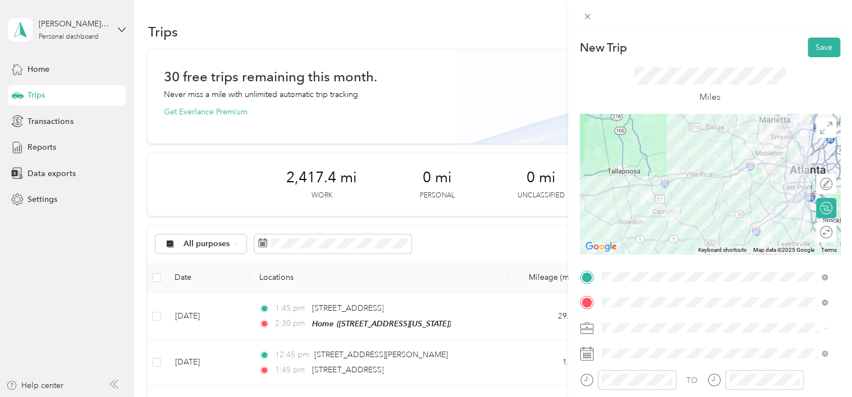
scroll to position [56, 0]
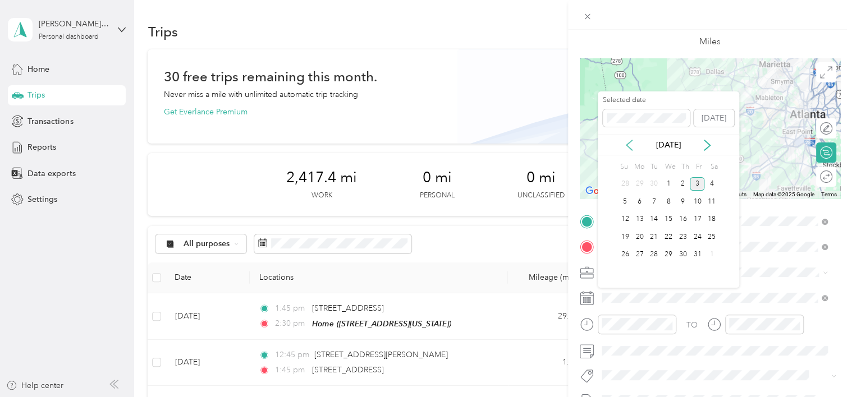
click at [630, 146] on icon at bounding box center [628, 145] width 11 height 11
click at [698, 217] on div "19" at bounding box center [697, 220] width 15 height 14
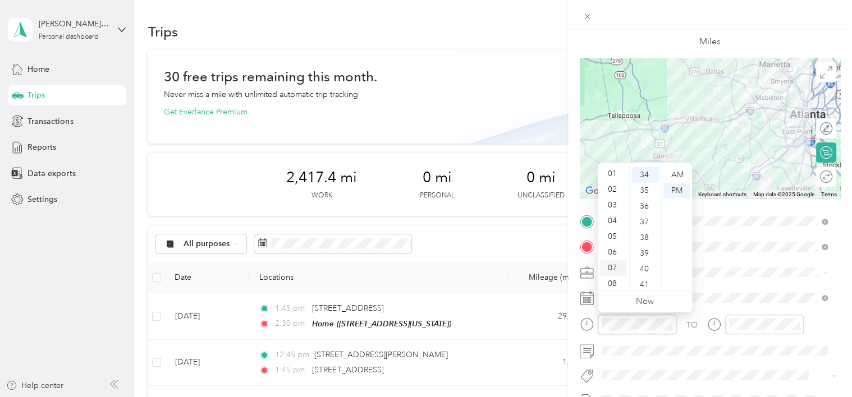
scroll to position [0, 0]
click at [611, 207] on div "02" at bounding box center [613, 207] width 27 height 16
click at [645, 174] on div "00" at bounding box center [645, 175] width 27 height 16
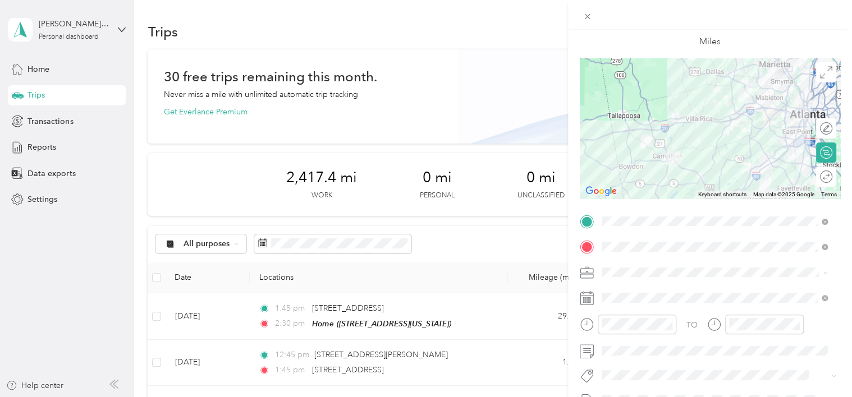
click at [699, 333] on div "TO" at bounding box center [710, 328] width 260 height 27
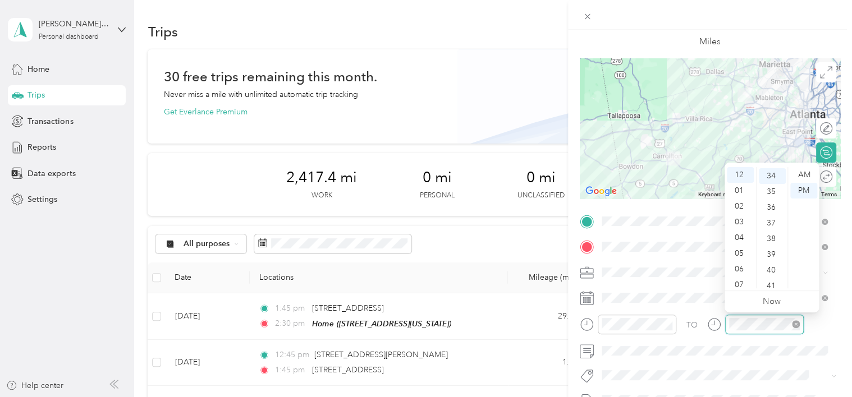
scroll to position [534, 0]
click at [736, 222] on div "03" at bounding box center [740, 222] width 27 height 16
click at [773, 176] on div "00" at bounding box center [772, 175] width 27 height 16
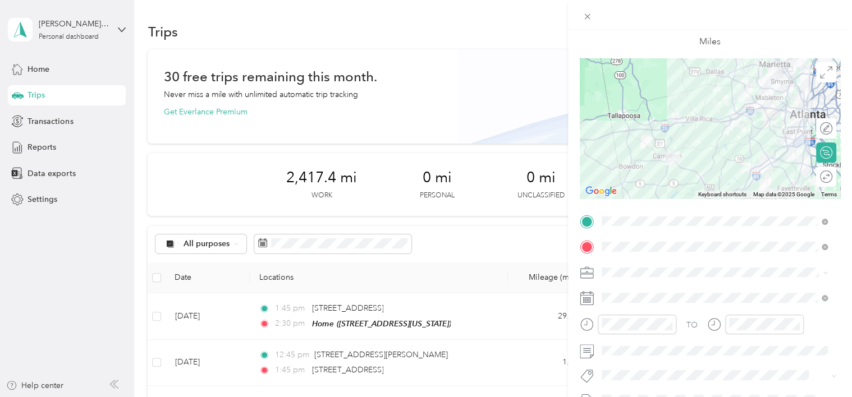
click at [812, 331] on div "TO" at bounding box center [710, 328] width 260 height 27
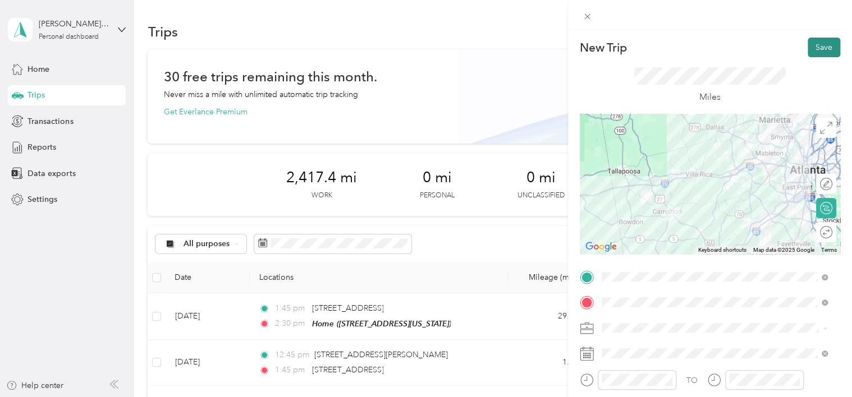
click at [810, 45] on button "Save" at bounding box center [824, 48] width 33 height 20
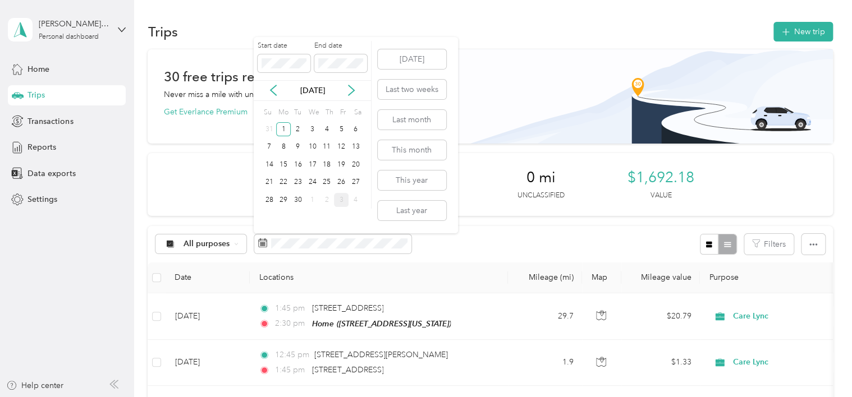
click at [311, 74] on div "Start date End date" at bounding box center [312, 60] width 117 height 39
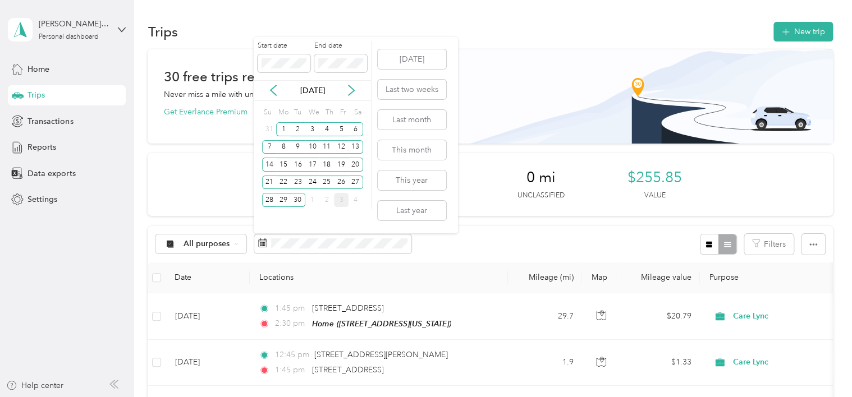
click at [361, 38] on div "Start date End date [DATE] Su Mo Tu We Th Fr Sa 31 1 2 3 4 5 6 7 8 9 10 11 12 1…" at bounding box center [313, 135] width 118 height 196
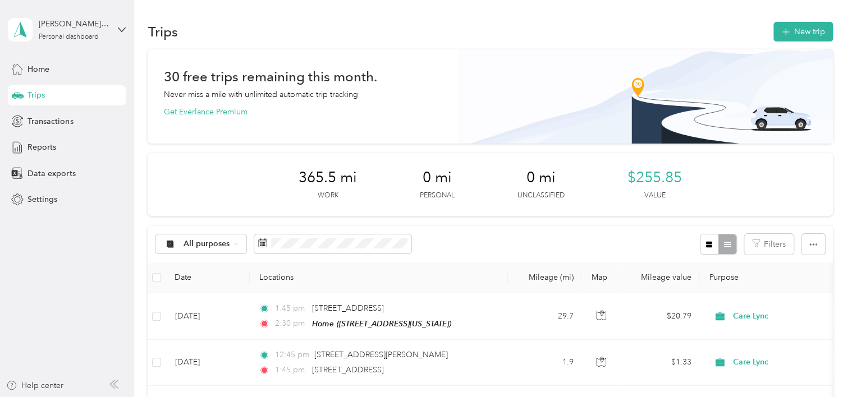
click at [505, 38] on div "Trips New trip" at bounding box center [490, 32] width 685 height 24
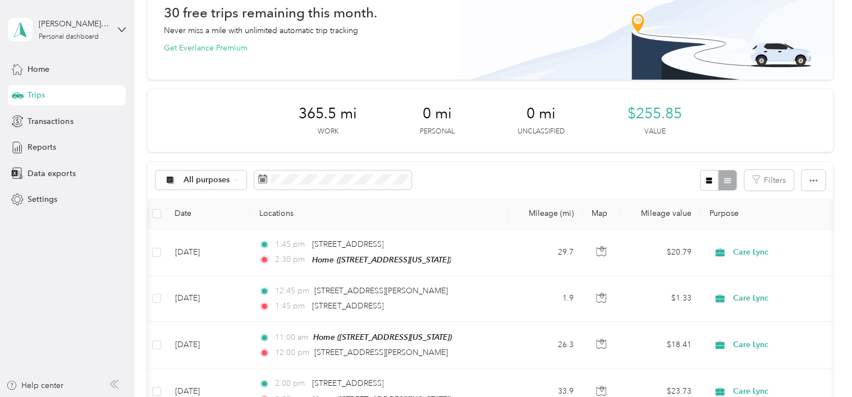
scroll to position [61, 0]
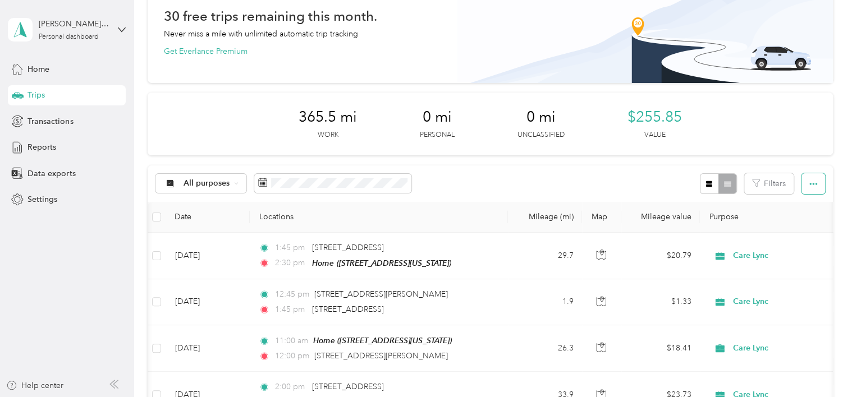
click at [807, 188] on button "button" at bounding box center [813, 183] width 24 height 21
click at [795, 222] on span "Export" at bounding box center [794, 224] width 24 height 10
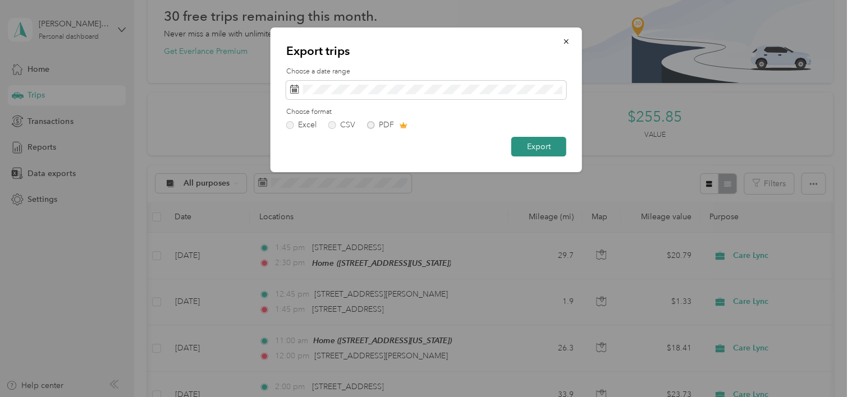
click at [533, 153] on button "Export" at bounding box center [538, 147] width 55 height 20
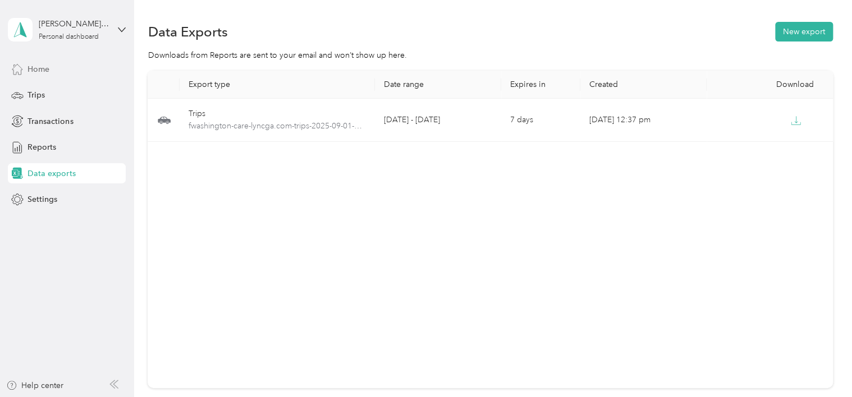
click at [41, 66] on span "Home" at bounding box center [38, 69] width 22 height 12
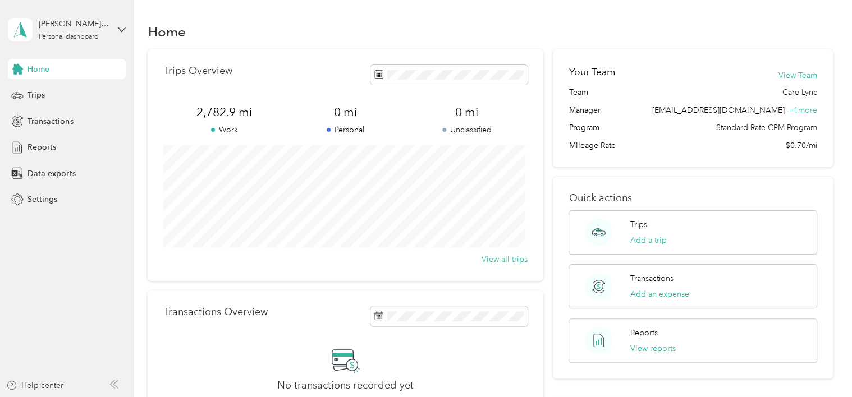
click at [117, 26] on div "[PERSON_NAME][US_STATE] Personal dashboard" at bounding box center [67, 29] width 118 height 39
click at [35, 99] on div "You’re signed in as [EMAIL_ADDRESS][DOMAIN_NAME] Log out" at bounding box center [126, 72] width 236 height 63
click at [119, 26] on icon at bounding box center [122, 30] width 8 height 8
click at [50, 87] on div "Log out" at bounding box center [39, 87] width 43 height 12
